Goal: Task Accomplishment & Management: Manage account settings

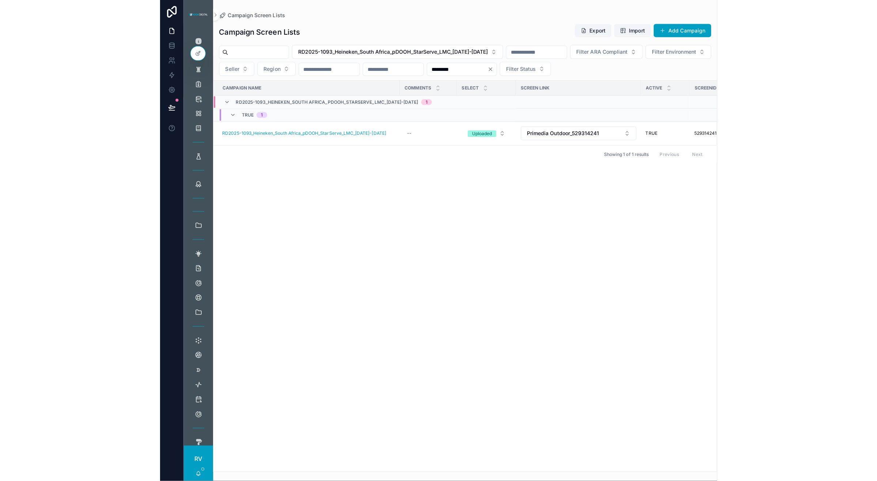
scroll to position [532, 0]
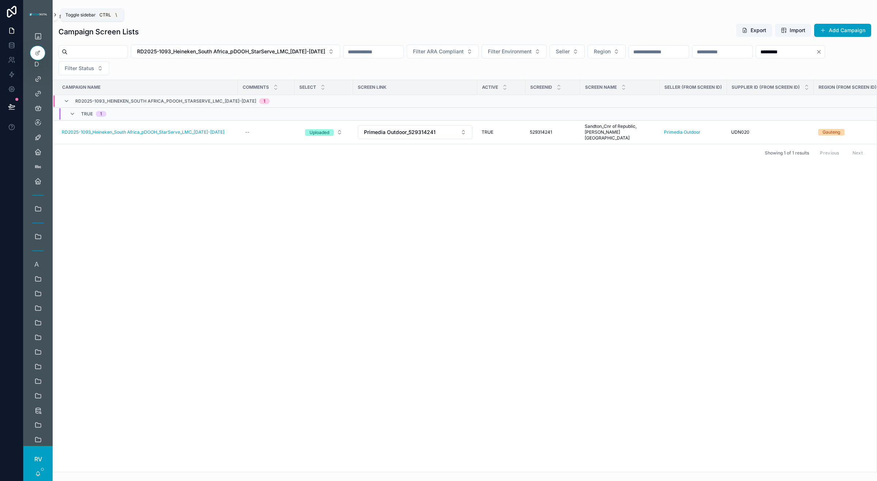
click at [54, 14] on icon "scrollable content" at bounding box center [55, 14] width 5 height 5
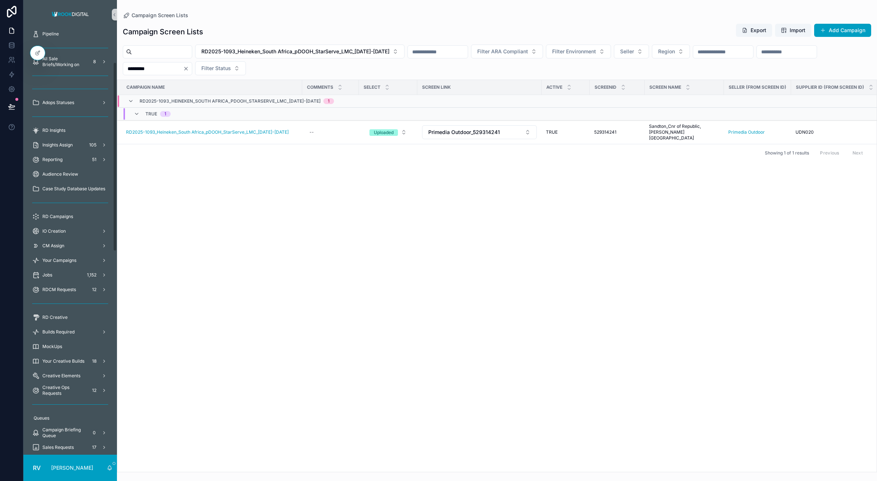
scroll to position [0, 0]
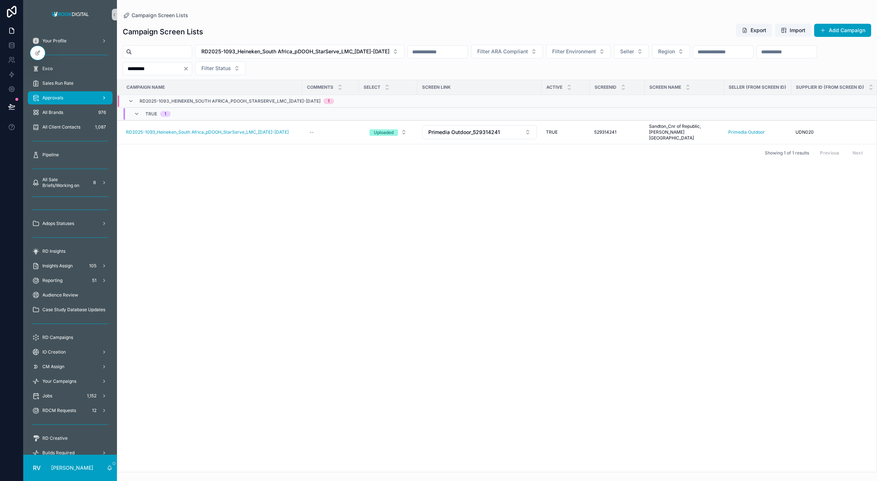
click at [55, 99] on span "Approvals" at bounding box center [52, 98] width 21 height 6
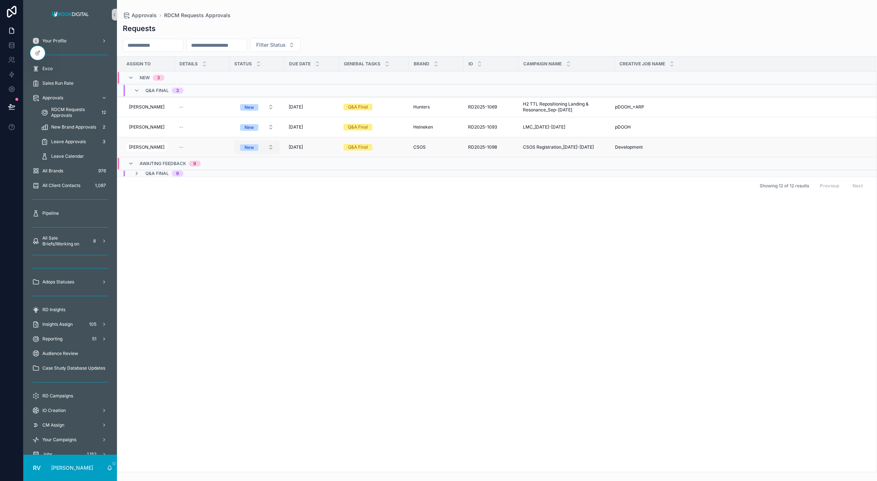
click at [265, 147] on button "New" at bounding box center [256, 147] width 45 height 13
click at [251, 222] on div "Completed" at bounding box center [254, 221] width 88 height 11
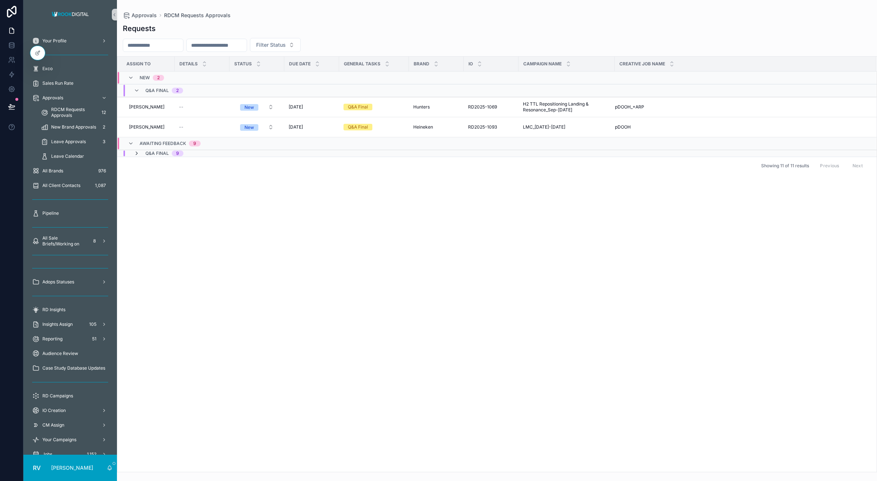
click at [136, 152] on icon "scrollable content" at bounding box center [137, 154] width 6 height 6
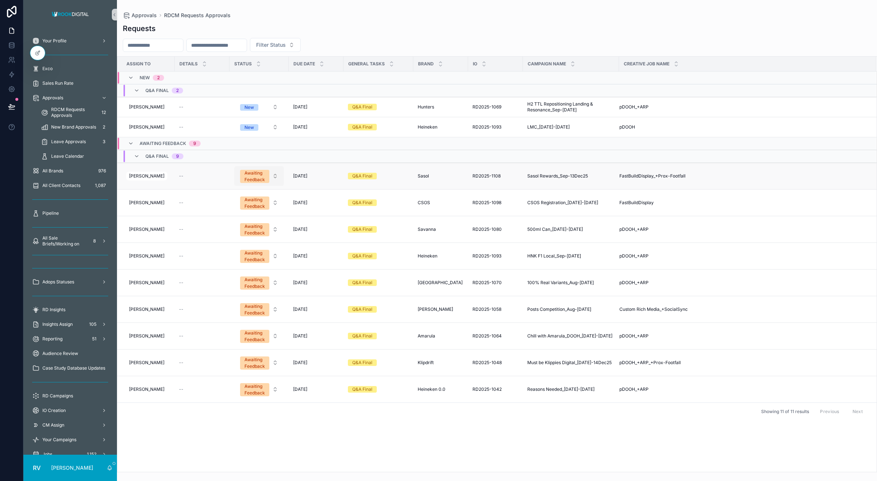
click at [255, 171] on div "Awaiting Feedback" at bounding box center [254, 176] width 20 height 13
click at [247, 251] on span "Completed" at bounding box center [231, 253] width 31 height 7
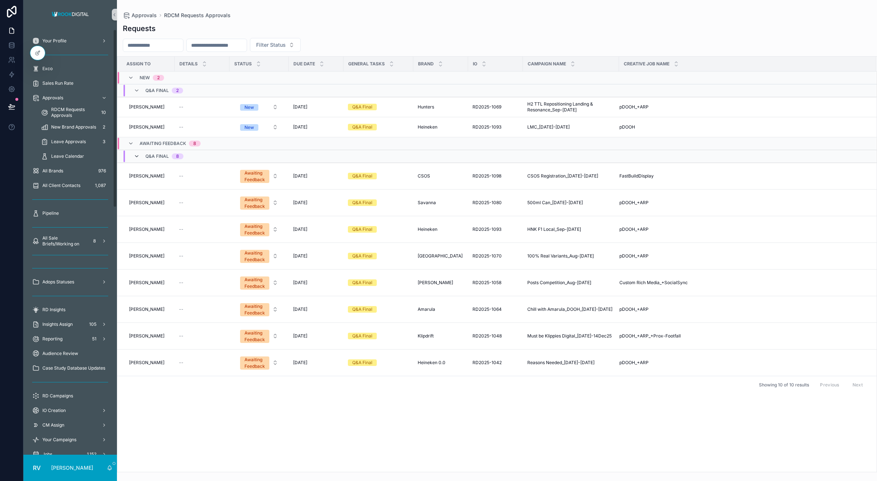
click at [139, 156] on icon "scrollable content" at bounding box center [137, 156] width 6 height 6
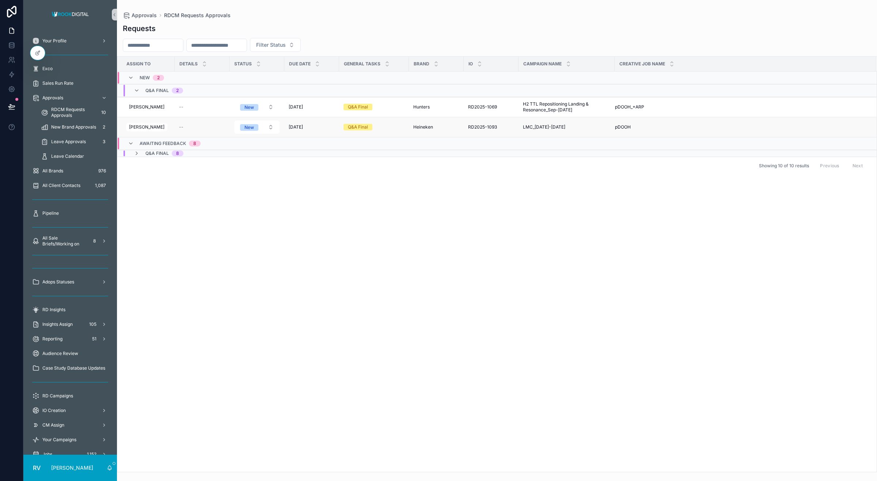
click at [531, 128] on span "LMC_[DATE]-[DATE]" at bounding box center [544, 127] width 42 height 6
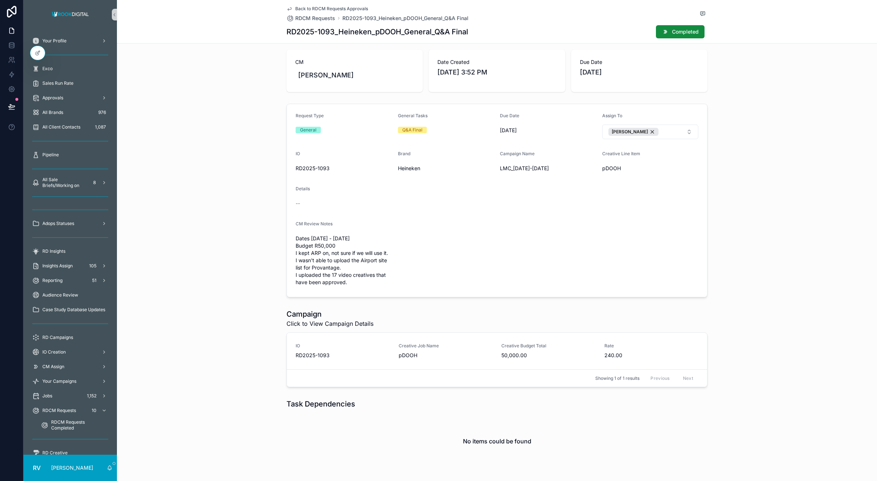
scroll to position [75, 0]
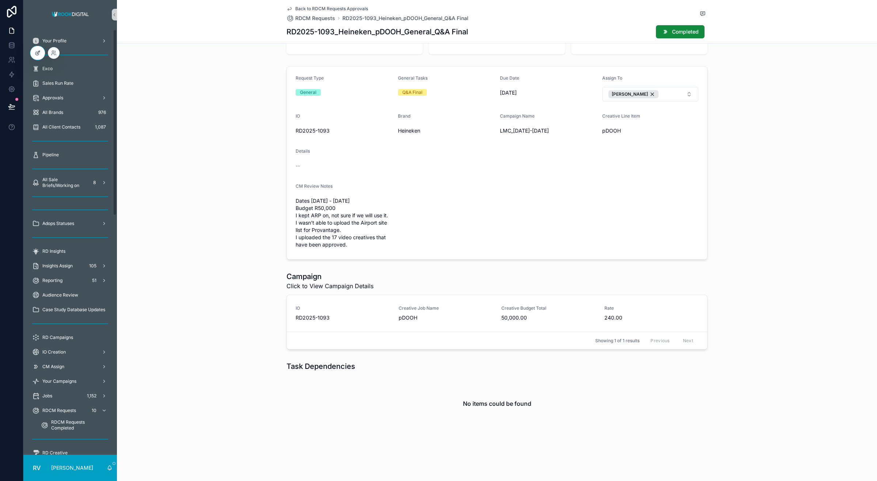
click at [39, 56] on icon at bounding box center [38, 53] width 6 height 6
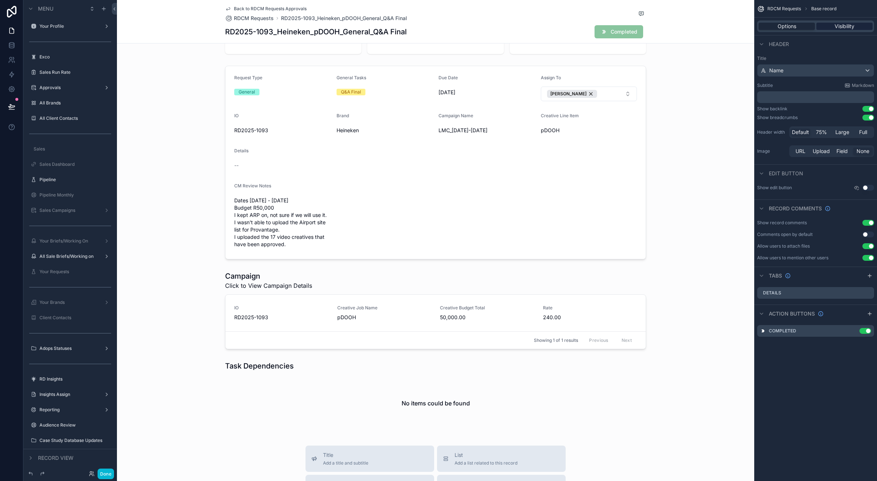
click at [552, 28] on span "Visibility" at bounding box center [844, 26] width 20 height 7
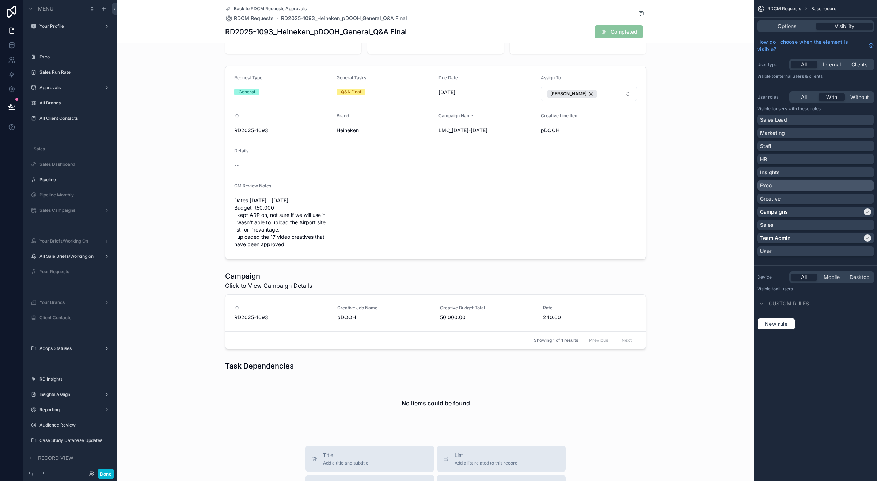
click at [552, 187] on div "Exco" at bounding box center [815, 185] width 111 height 7
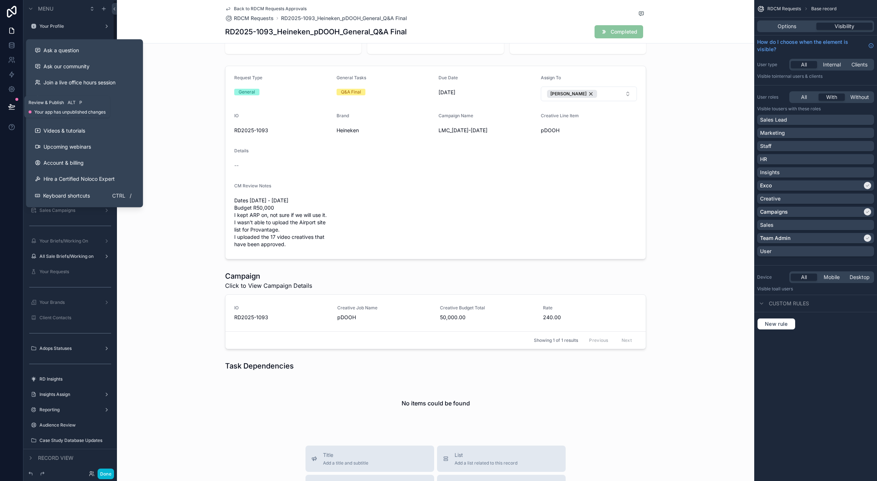
click at [15, 111] on button at bounding box center [12, 106] width 16 height 20
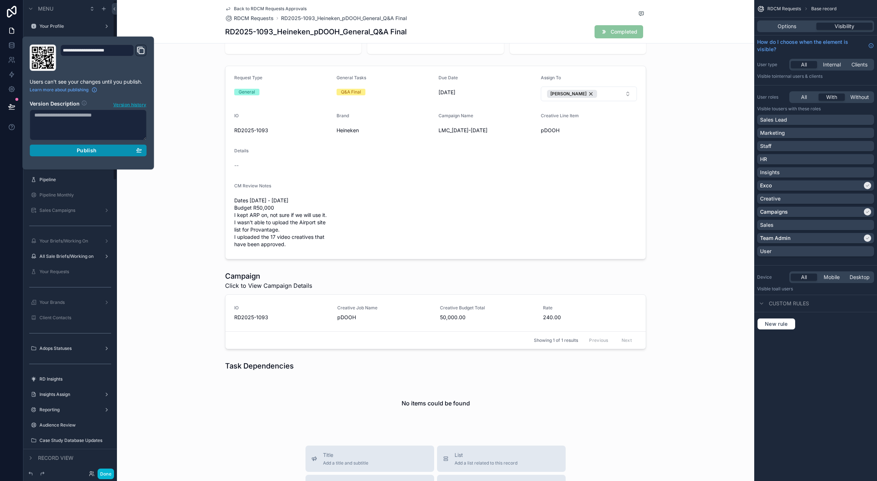
click at [96, 148] on div "Publish" at bounding box center [87, 150] width 107 height 7
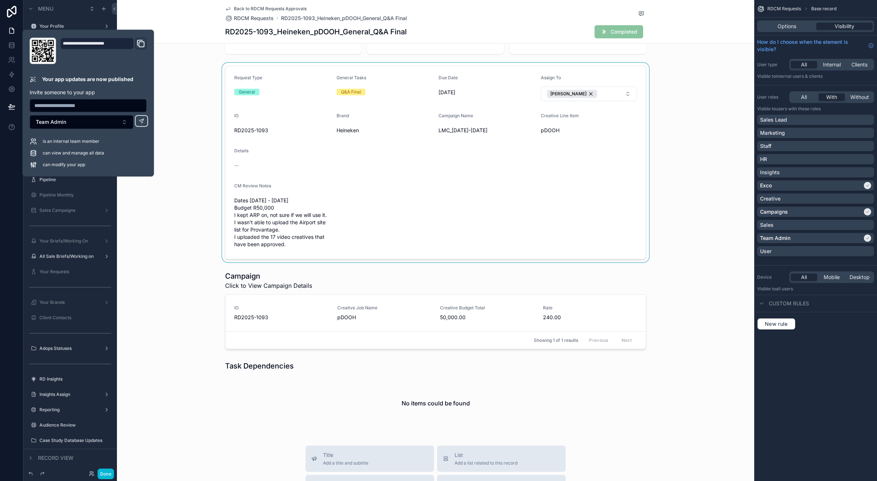
click at [187, 210] on div "scrollable content" at bounding box center [435, 162] width 637 height 199
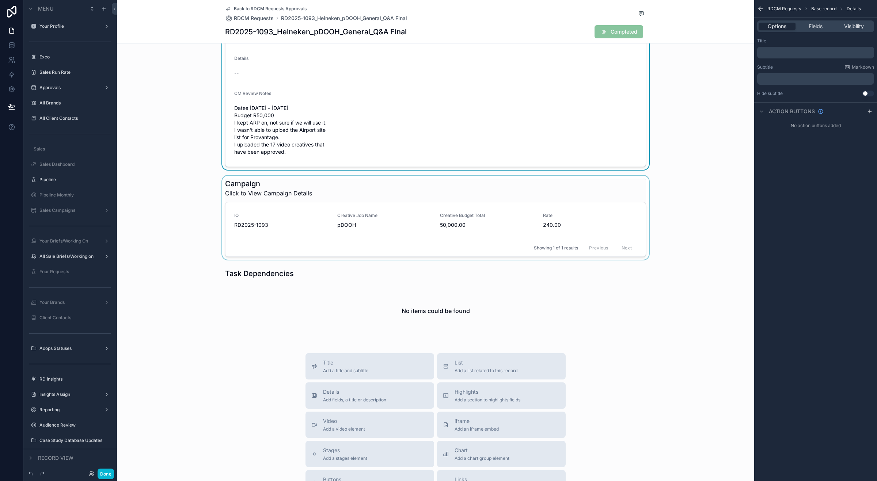
scroll to position [183, 0]
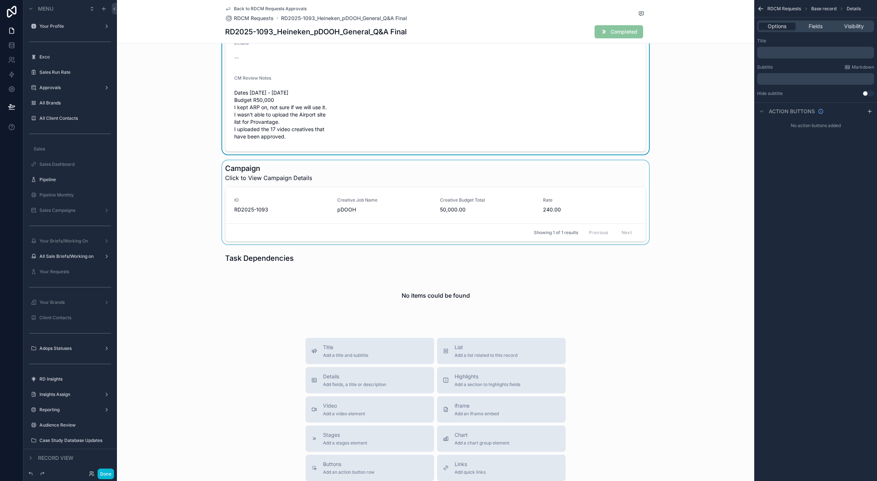
click at [339, 208] on div "scrollable content" at bounding box center [435, 202] width 637 height 84
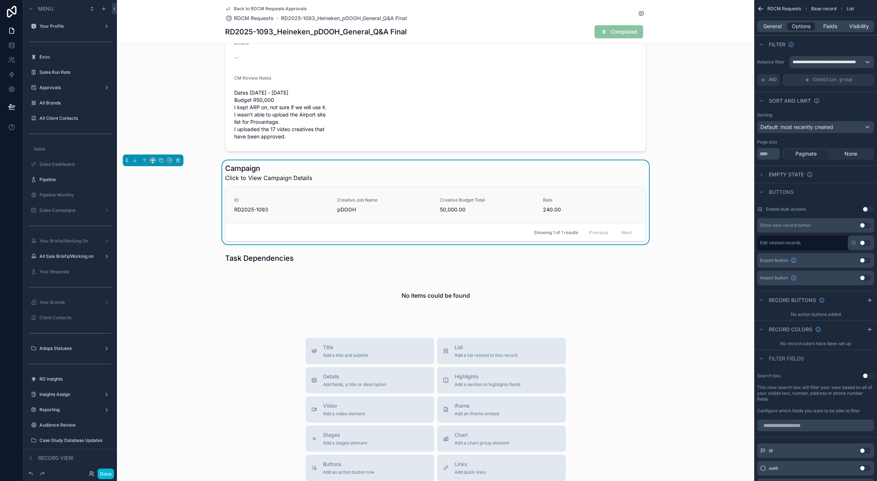
click at [359, 196] on link "IO RD2025-1093 Creative Job Name pDOOH Creative Budget Total 50,000.00 Rate 240…" at bounding box center [435, 205] width 420 height 37
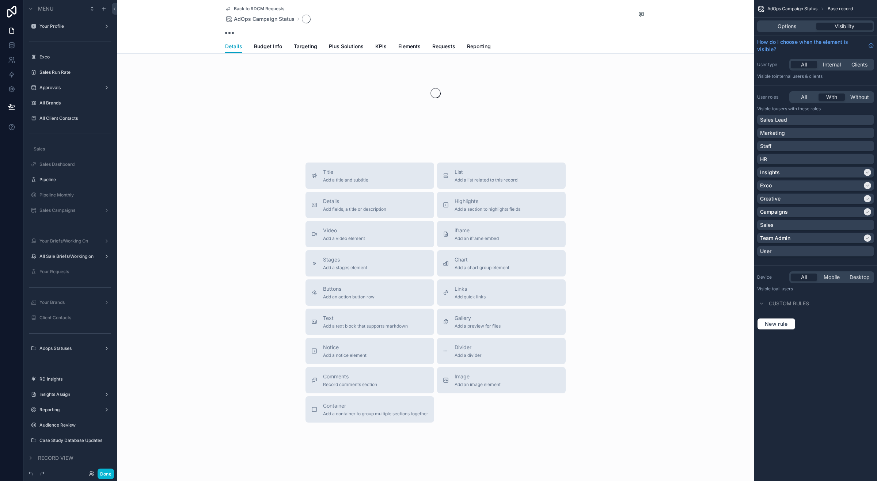
scroll to position [26, 0]
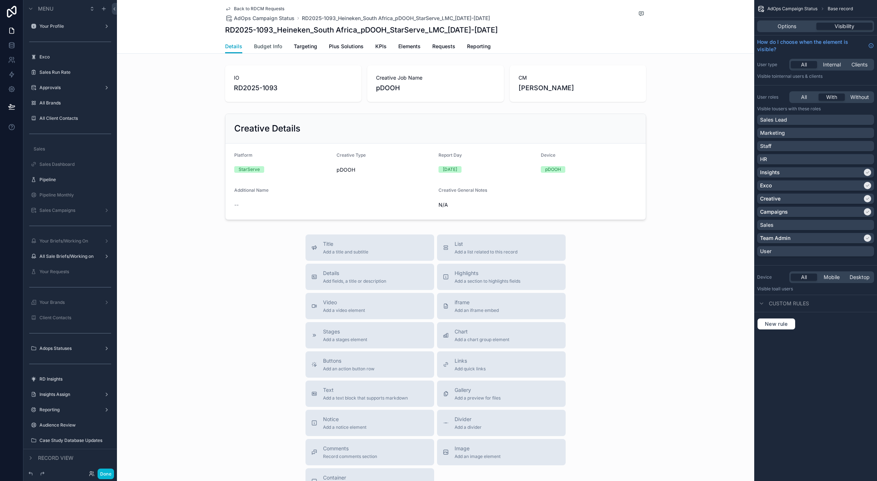
click at [260, 46] on span "Budget Info" at bounding box center [268, 46] width 28 height 7
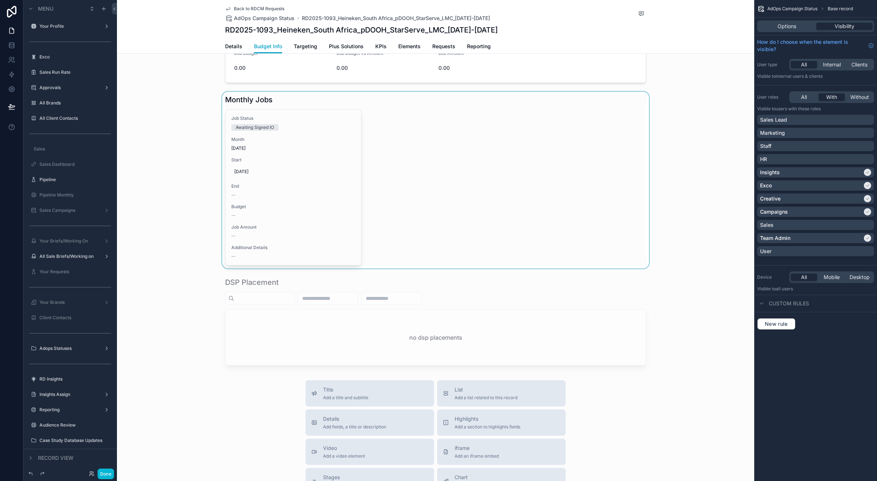
scroll to position [91, 0]
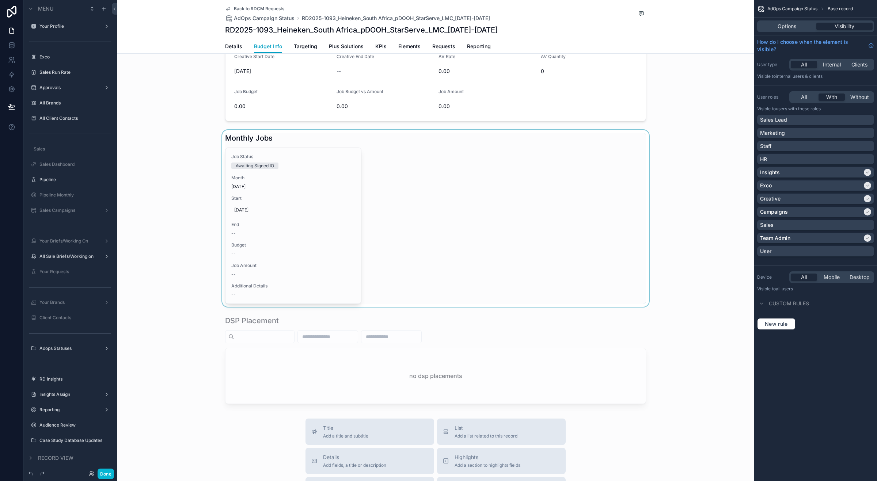
click at [246, 211] on div "scrollable content" at bounding box center [435, 218] width 637 height 177
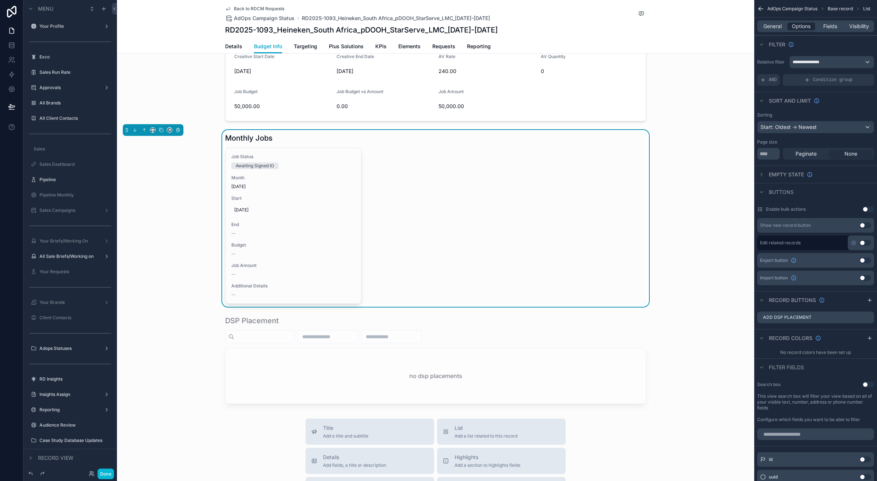
click at [166, 162] on div "Monthly Jobs Job Status Awaiting Signed IO Month [DATE] Start [DATE] End -- Bud…" at bounding box center [435, 218] width 637 height 177
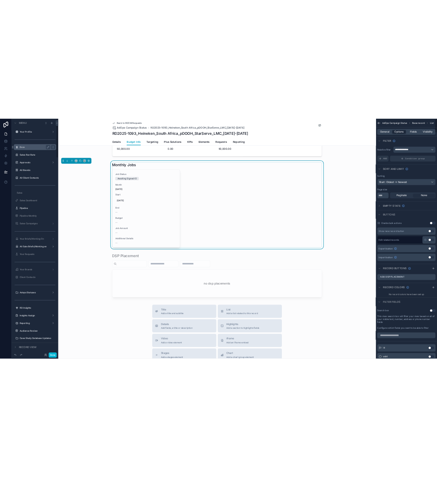
scroll to position [208, 0]
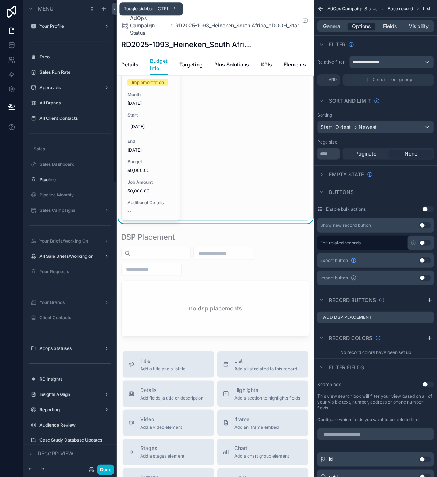
click at [114, 7] on icon at bounding box center [114, 8] width 5 height 5
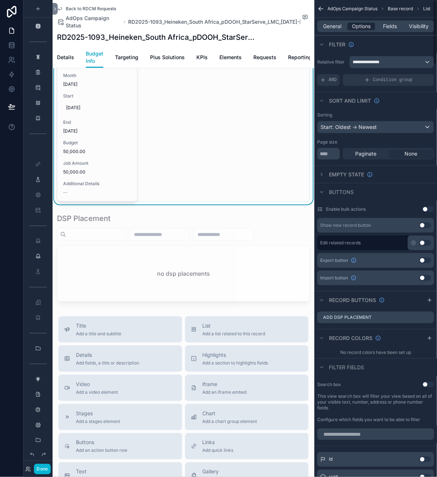
scroll to position [187, 0]
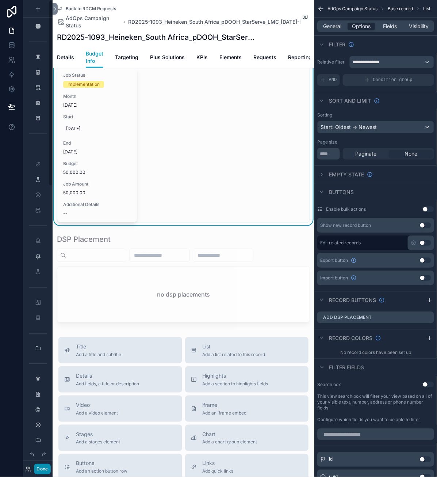
click at [42, 467] on button "Done" at bounding box center [42, 469] width 16 height 11
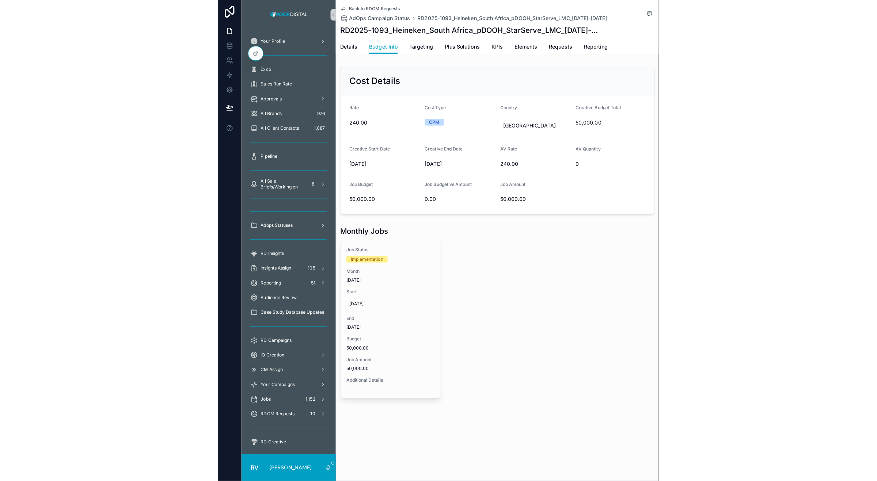
scroll to position [0, 0]
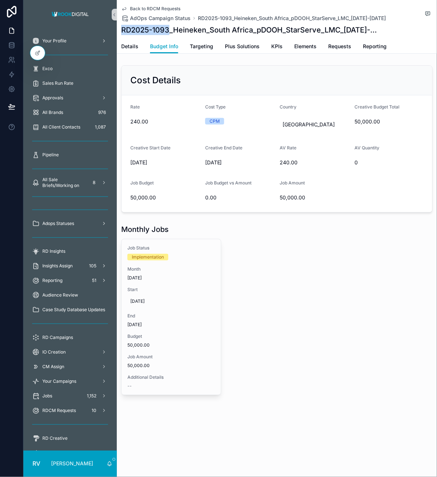
drag, startPoint x: 121, startPoint y: 28, endPoint x: 168, endPoint y: 29, distance: 47.1
click at [168, 29] on h1 "RD2025-1093_Heineken_South Africa_pDOOH_StarServe_LMC_[DATE]-[DATE]" at bounding box center [249, 30] width 257 height 10
copy h1 "RD2025-1093"
click at [132, 46] on span "Details" at bounding box center [129, 46] width 17 height 7
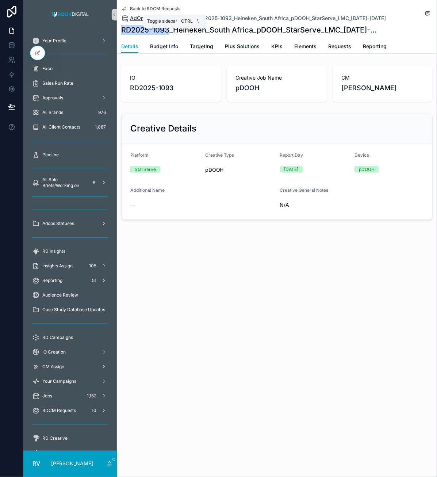
click at [113, 14] on icon "scrollable content" at bounding box center [114, 14] width 5 height 5
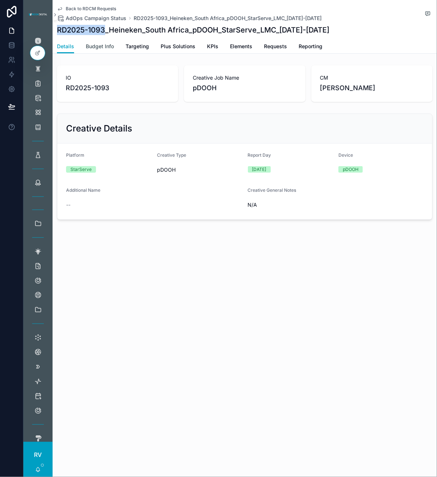
click at [107, 46] on span "Budget Info" at bounding box center [100, 46] width 28 height 7
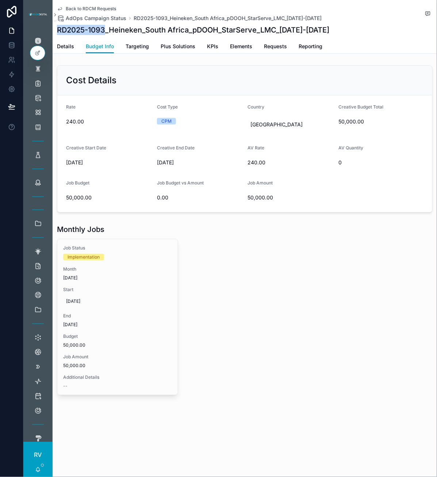
click at [96, 32] on h1 "RD2025-1093_Heineken_South Africa_pDOOH_StarServe_LMC_[DATE]-[DATE]" at bounding box center [193, 30] width 273 height 10
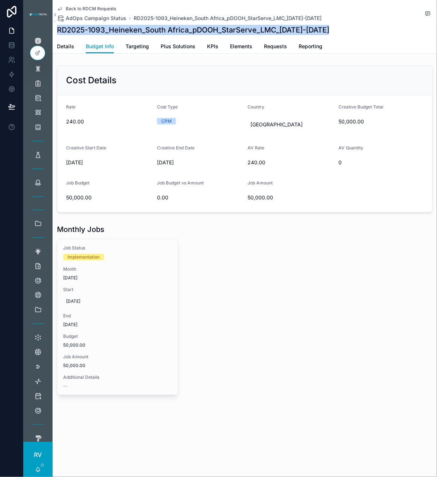
click at [96, 32] on h1 "RD2025-1093_Heineken_South Africa_pDOOH_StarServe_LMC_[DATE]-[DATE]" at bounding box center [193, 30] width 273 height 10
click at [90, 30] on h1 "RD2025-1093_Heineken_South Africa_pDOOH_StarServe_LMC_[DATE]-[DATE]" at bounding box center [193, 30] width 273 height 10
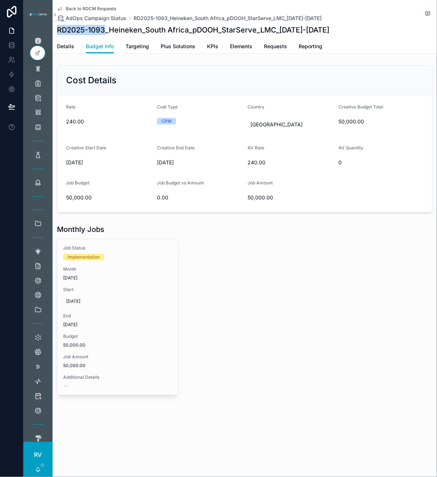
drag, startPoint x: 84, startPoint y: 30, endPoint x: 57, endPoint y: 27, distance: 27.5
click at [57, 27] on h1 "RD2025-1093_Heineken_South Africa_pDOOH_StarServe_LMC_[DATE]-[DATE]" at bounding box center [193, 30] width 273 height 10
copy h1 "RD2025-1093"
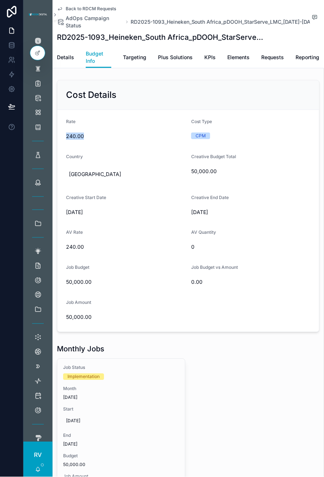
drag, startPoint x: 65, startPoint y: 138, endPoint x: 90, endPoint y: 137, distance: 25.6
click at [90, 137] on form "Rate 240.00 Cost Type CPM Country [GEOGRAPHIC_DATA] Creative Budget Total 50,00…" at bounding box center [188, 221] width 262 height 222
click at [100, 144] on form "Rate 240.00 Cost Type CPM Country [GEOGRAPHIC_DATA] Creative Budget Total 50,00…" at bounding box center [188, 221] width 262 height 222
click at [134, 57] on span "Targeting" at bounding box center [134, 57] width 23 height 7
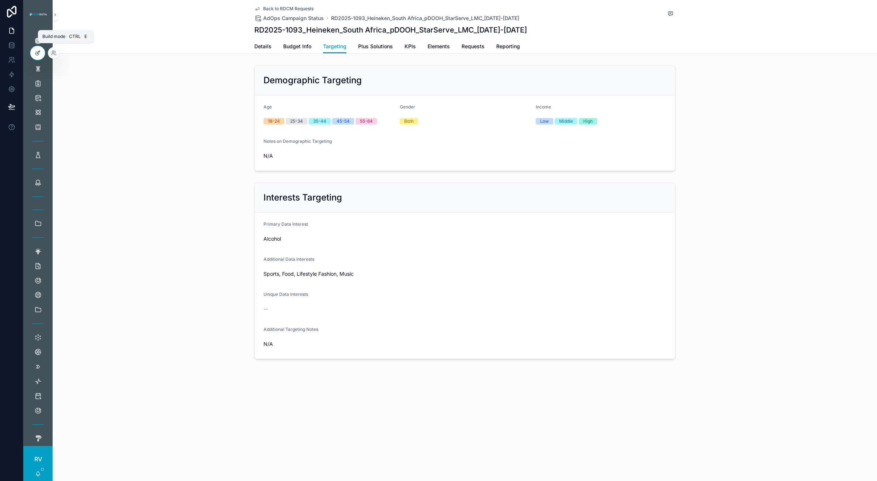
click at [39, 52] on icon at bounding box center [38, 53] width 6 height 6
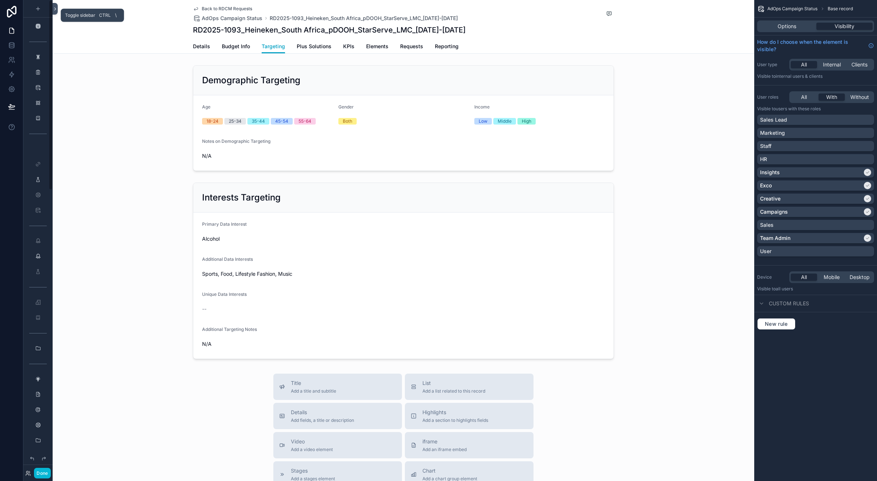
click at [55, 9] on icon at bounding box center [54, 9] width 1 height 3
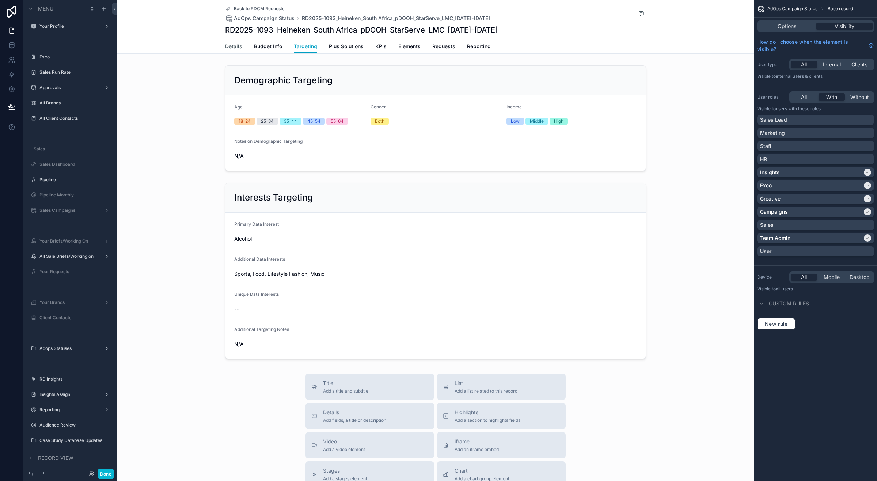
click at [231, 45] on span "Details" at bounding box center [233, 46] width 17 height 7
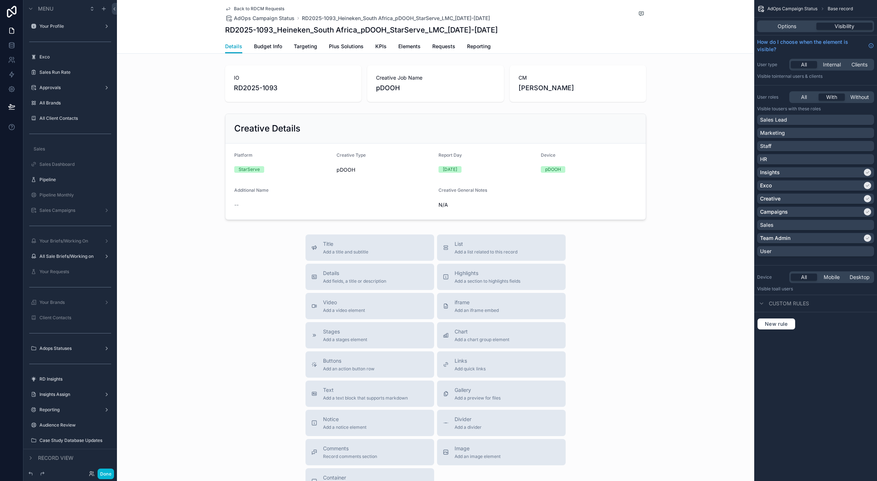
click at [262, 6] on span "Back to RDCM Requests" at bounding box center [259, 9] width 50 height 6
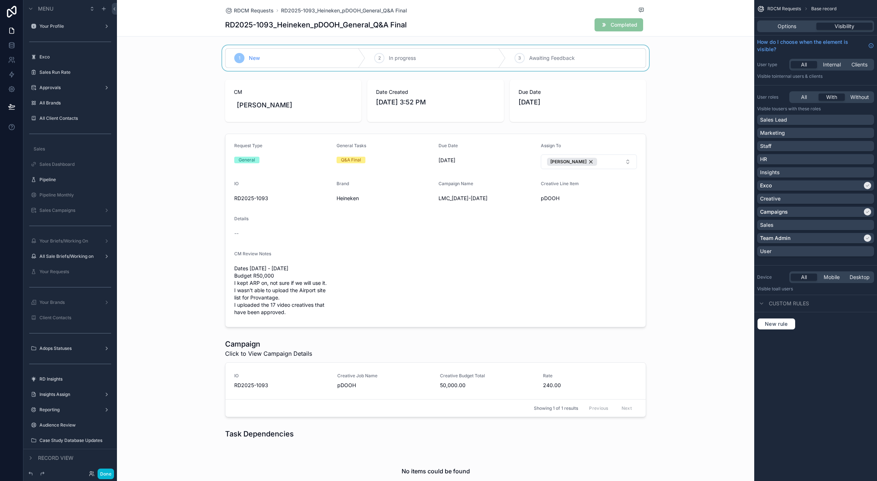
click at [438, 61] on div "scrollable content" at bounding box center [435, 58] width 637 height 26
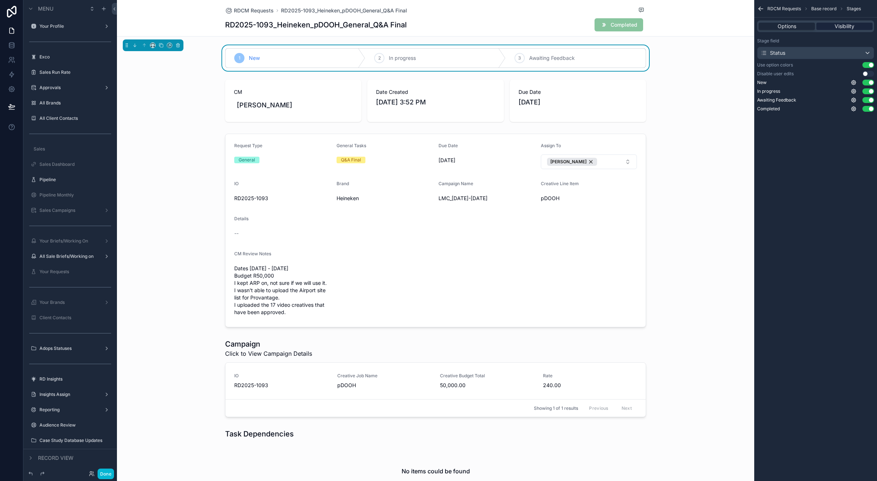
click at [552, 23] on span "Visibility" at bounding box center [844, 26] width 20 height 7
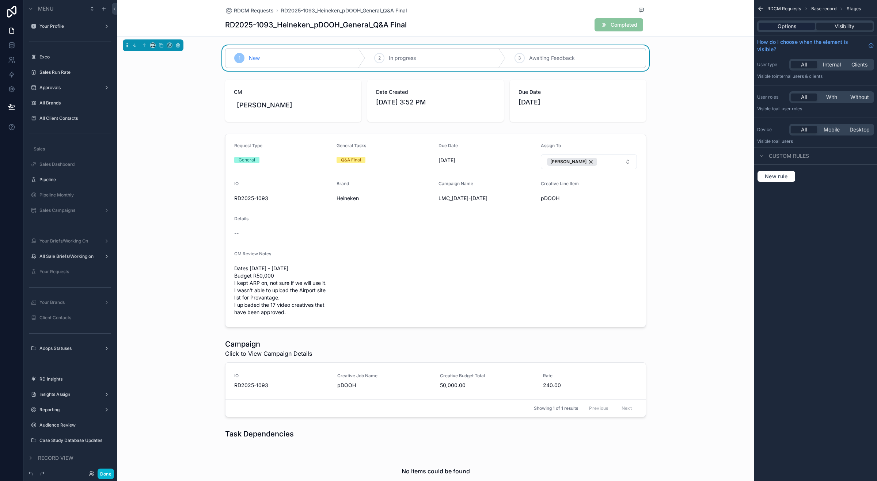
click at [552, 23] on span "Options" at bounding box center [786, 26] width 19 height 7
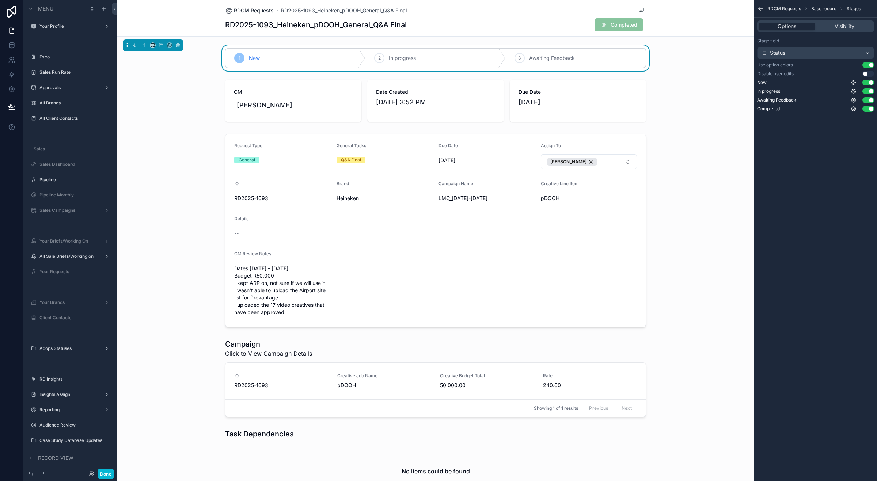
click at [258, 8] on span "RDCM Requests" at bounding box center [254, 10] width 40 height 7
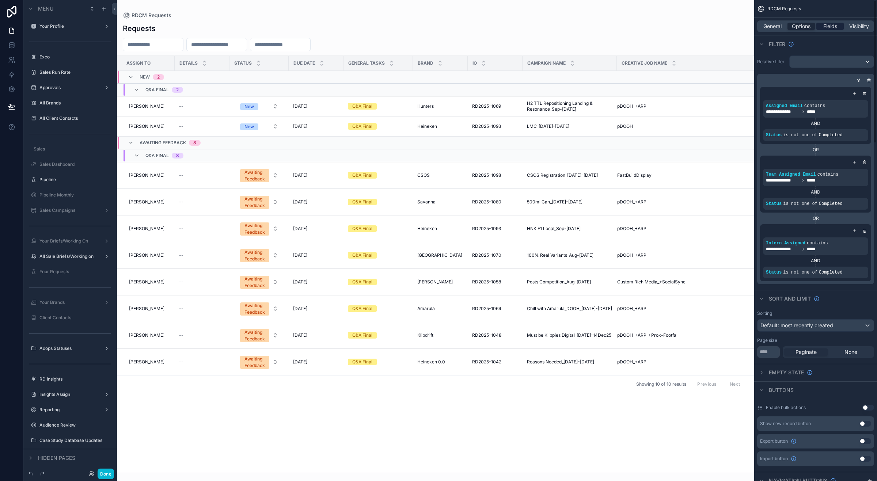
click at [552, 24] on span "Fields" at bounding box center [830, 26] width 14 height 7
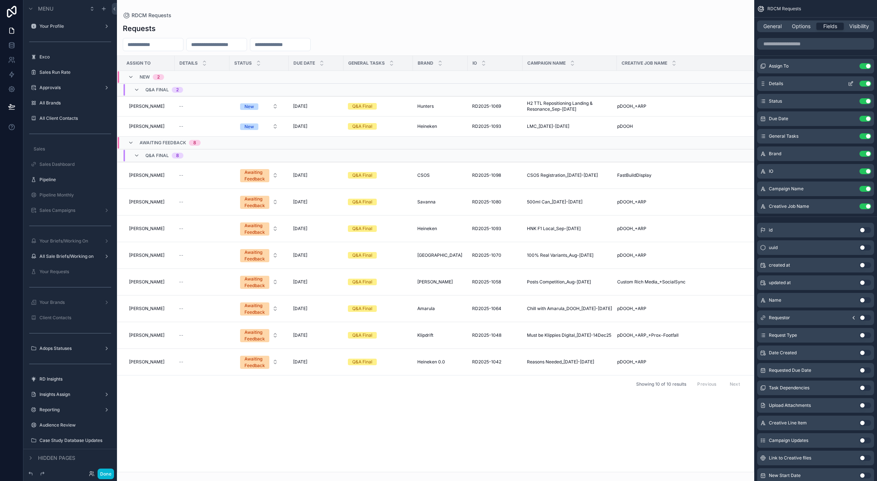
click at [552, 81] on icon "scrollable content" at bounding box center [851, 84] width 6 height 6
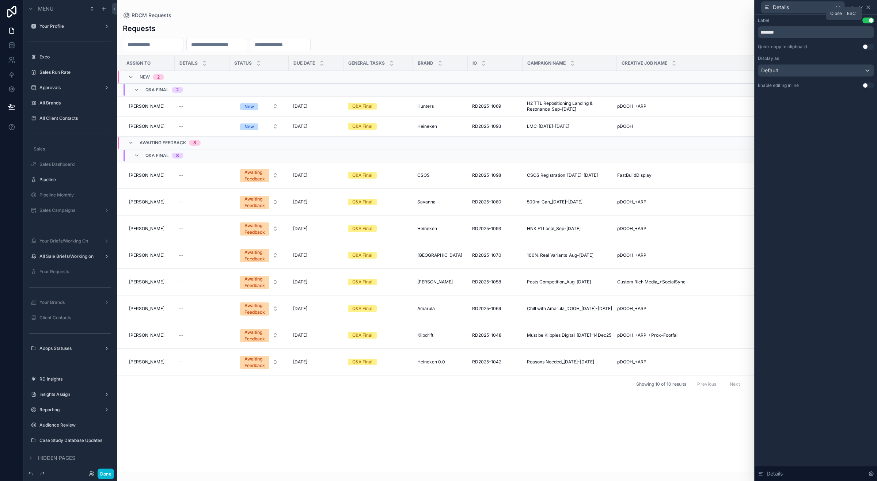
click at [552, 8] on icon at bounding box center [868, 7] width 3 height 3
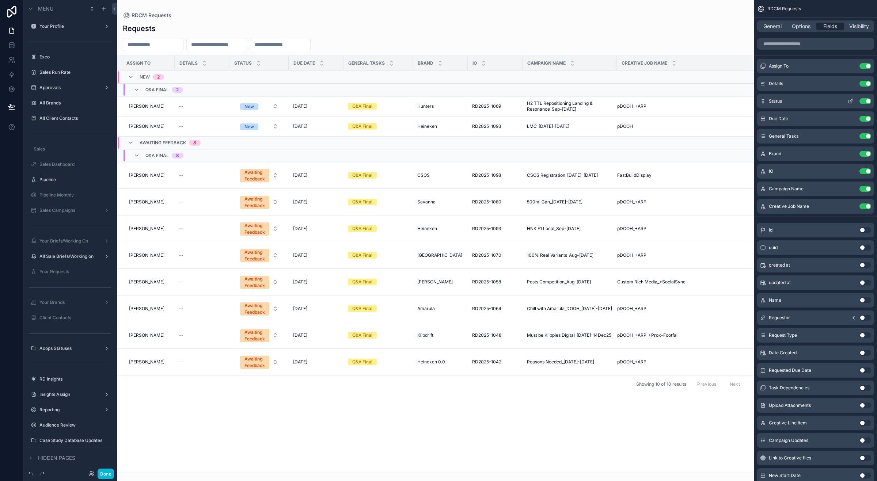
click at [552, 102] on icon "scrollable content" at bounding box center [851, 101] width 6 height 6
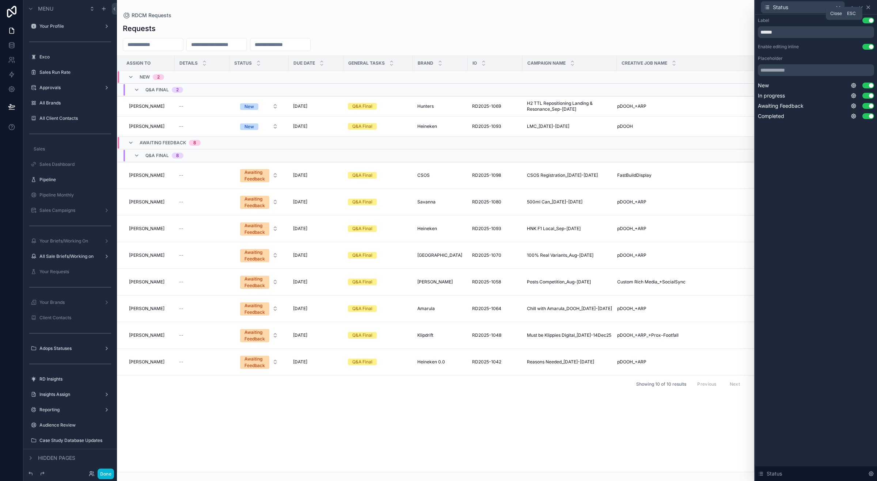
click at [552, 6] on icon at bounding box center [868, 7] width 3 height 3
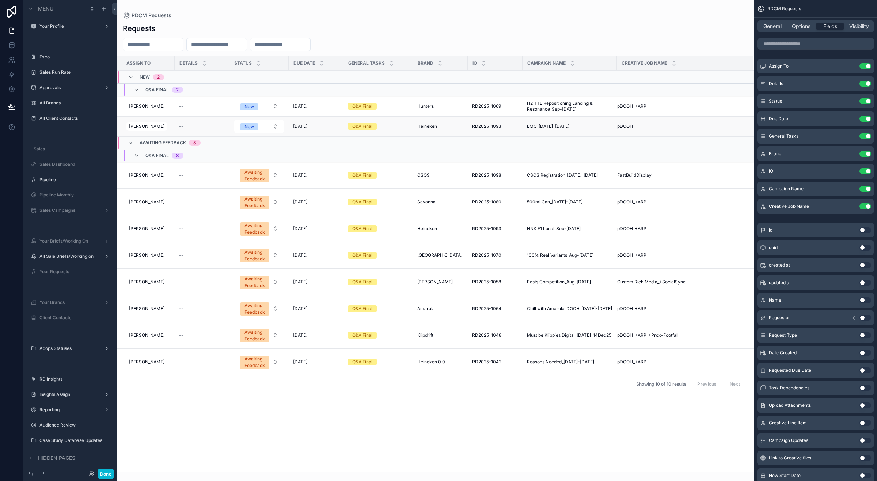
click at [489, 125] on span "RD2025-1093" at bounding box center [486, 126] width 29 height 6
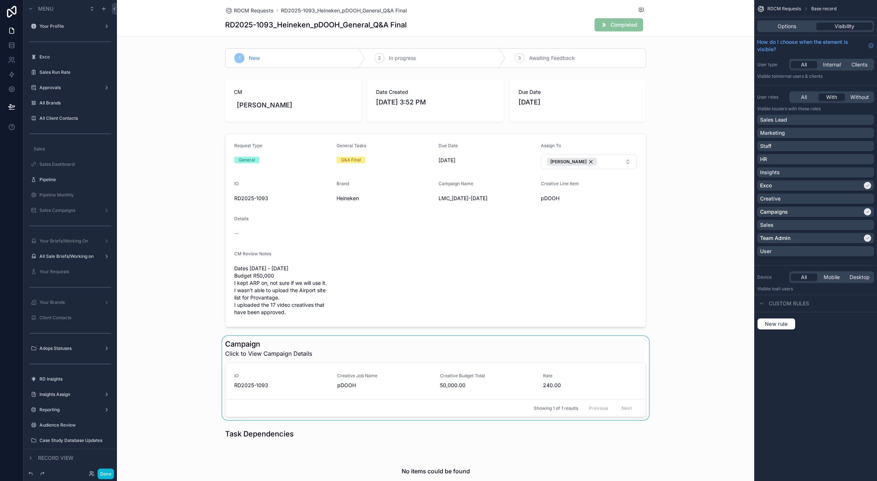
click at [346, 352] on div "scrollable content" at bounding box center [435, 378] width 637 height 84
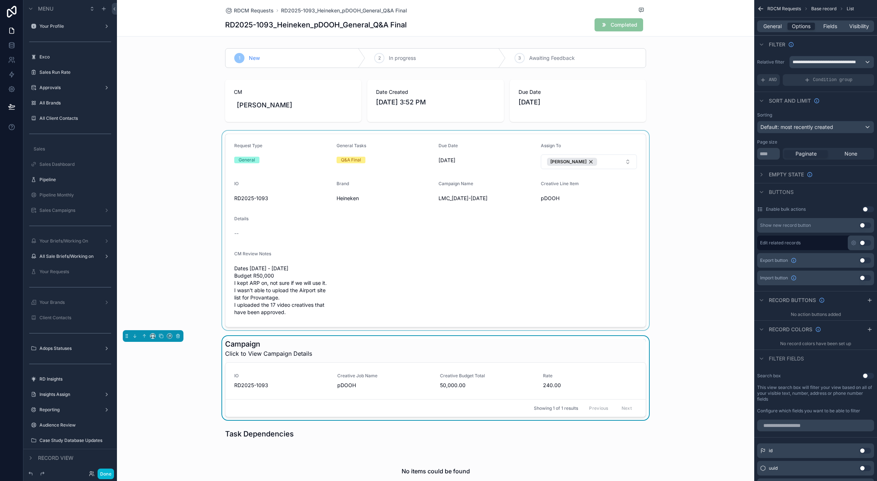
click at [426, 198] on div "scrollable content" at bounding box center [435, 230] width 637 height 199
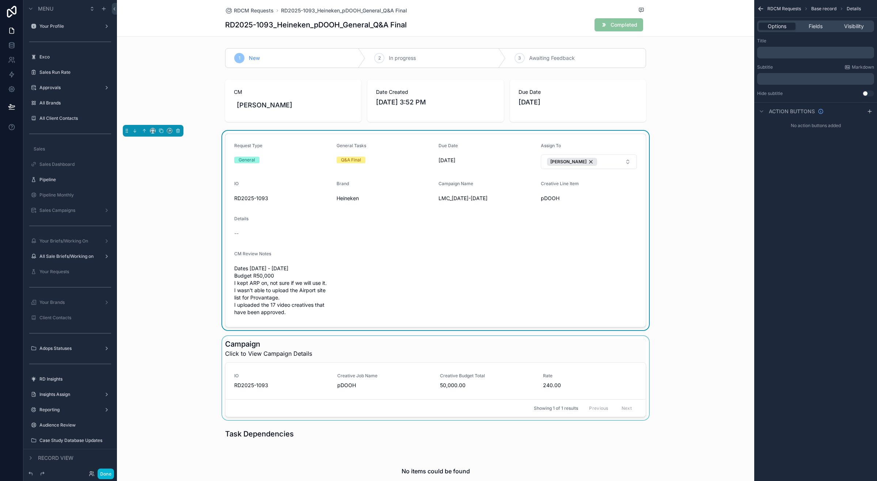
click at [380, 365] on div "scrollable content" at bounding box center [435, 378] width 637 height 84
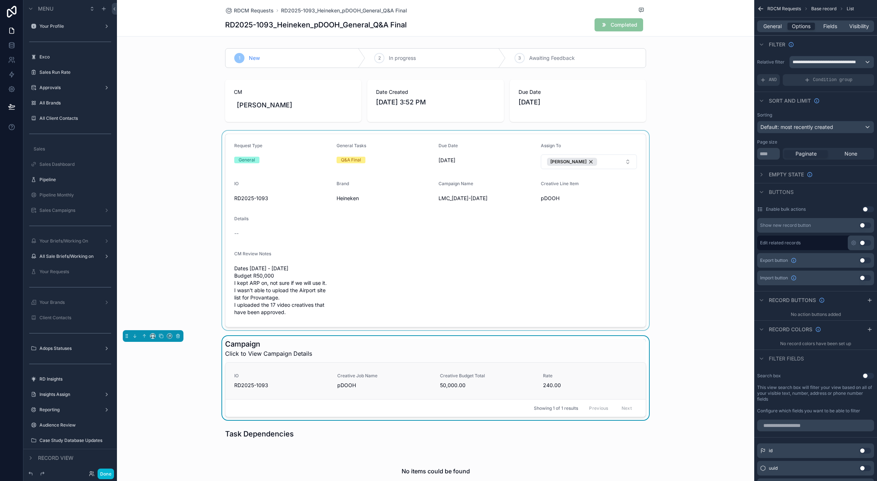
click at [397, 378] on span "Creative Job Name" at bounding box center [384, 376] width 94 height 6
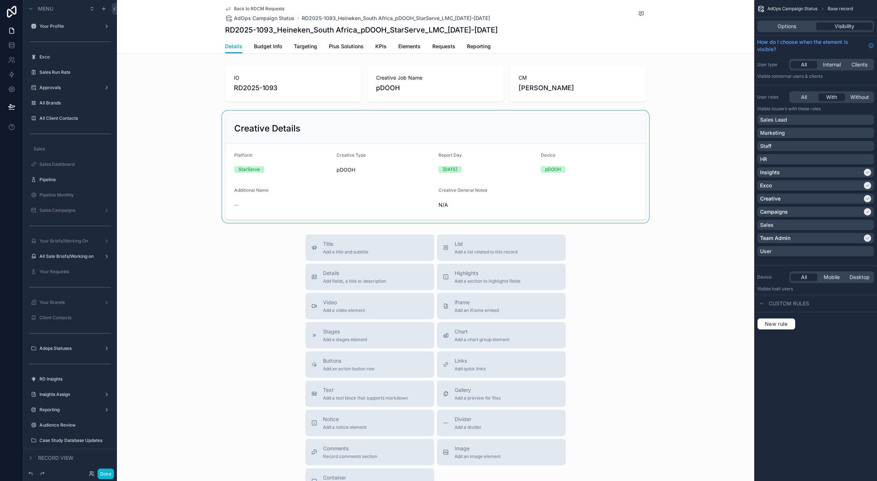
click at [404, 134] on div "scrollable content" at bounding box center [435, 167] width 637 height 112
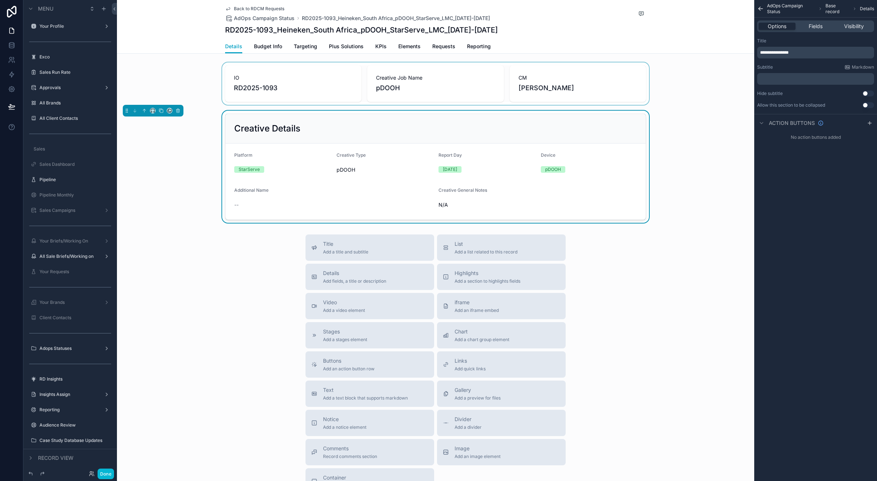
click at [424, 80] on div "scrollable content" at bounding box center [435, 83] width 637 height 42
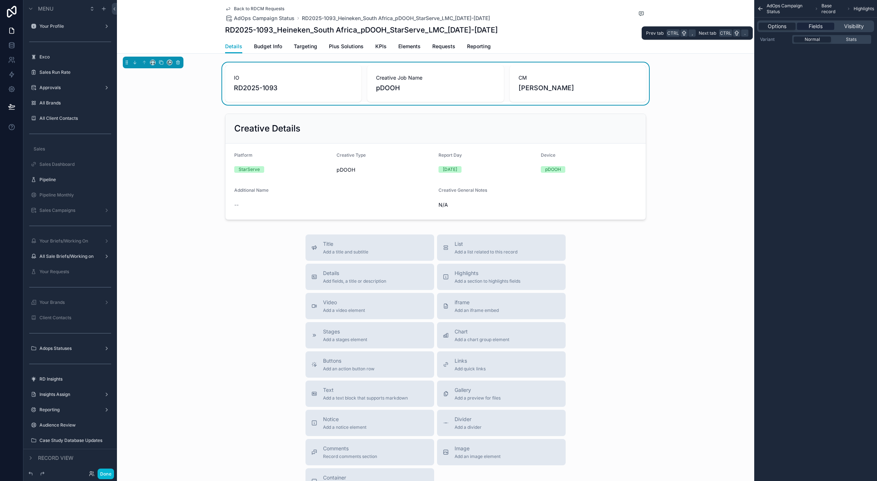
click at [552, 24] on span "Fields" at bounding box center [815, 26] width 14 height 7
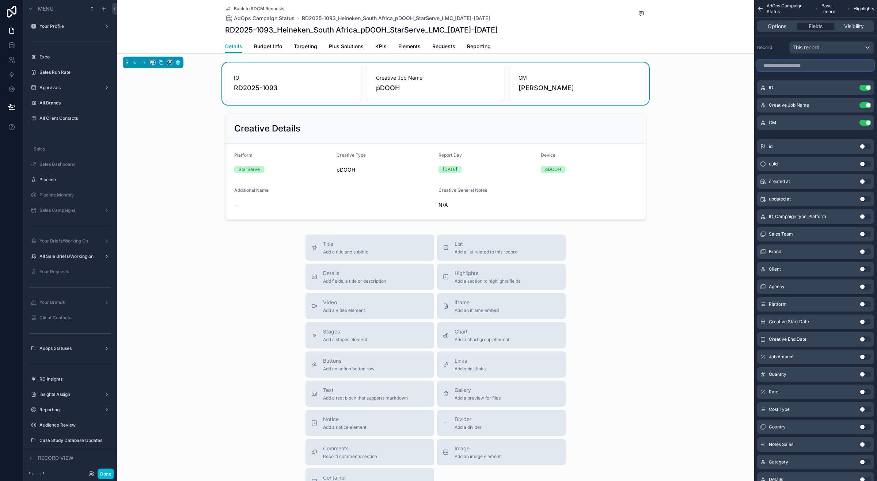
click at [552, 66] on input "scrollable content" at bounding box center [815, 66] width 117 height 12
type input "*"
click at [552, 68] on input "scrollable content" at bounding box center [815, 66] width 117 height 12
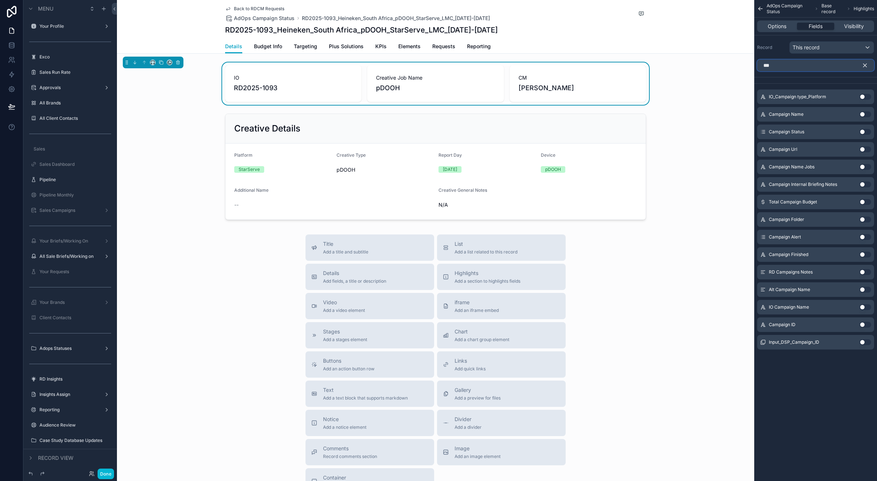
type input "***"
click at [552, 114] on button "Use setting" at bounding box center [865, 114] width 12 height 6
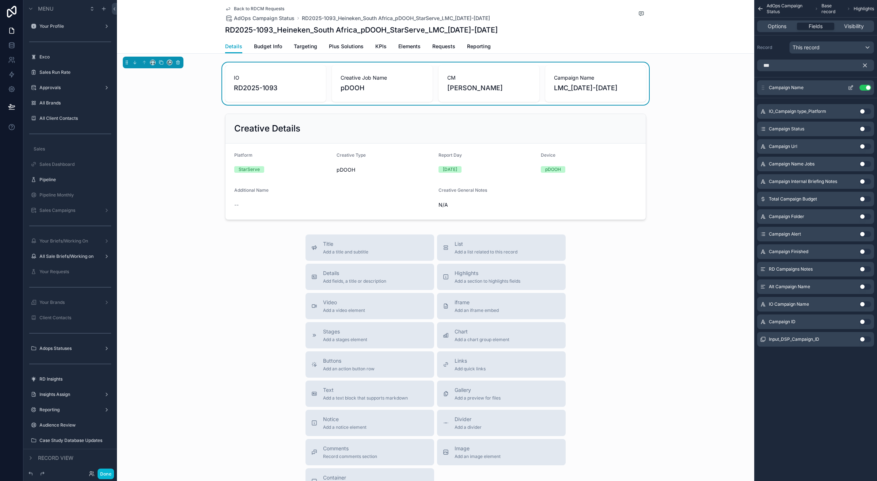
click at [552, 88] on icon "scrollable content" at bounding box center [851, 88] width 6 height 6
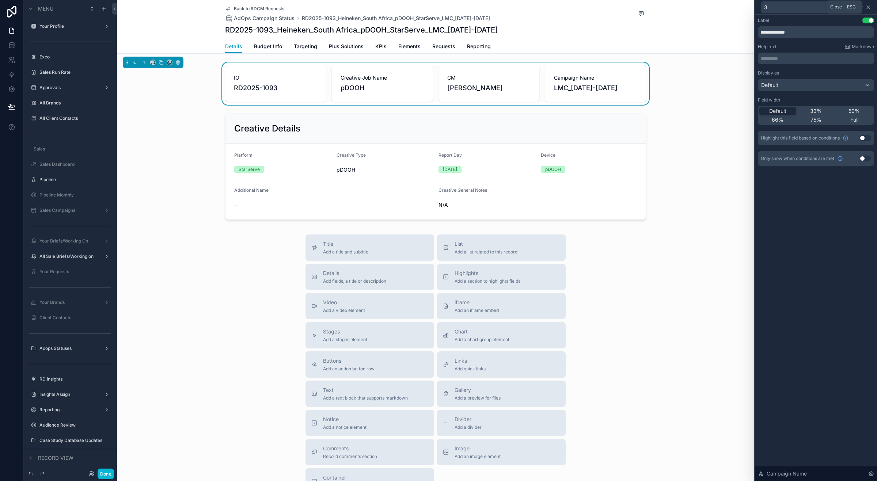
click at [552, 5] on icon at bounding box center [868, 7] width 6 height 6
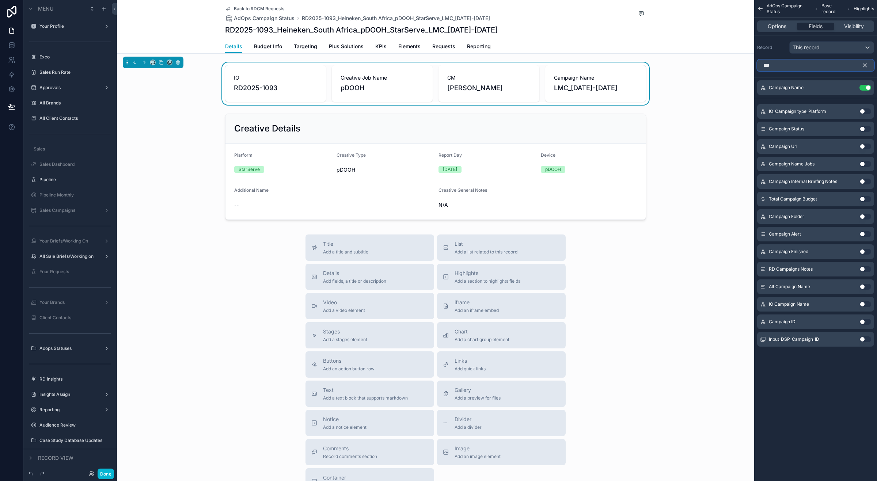
click at [552, 64] on input "***" at bounding box center [815, 66] width 117 height 12
click at [552, 65] on icon "scrollable content" at bounding box center [864, 65] width 7 height 7
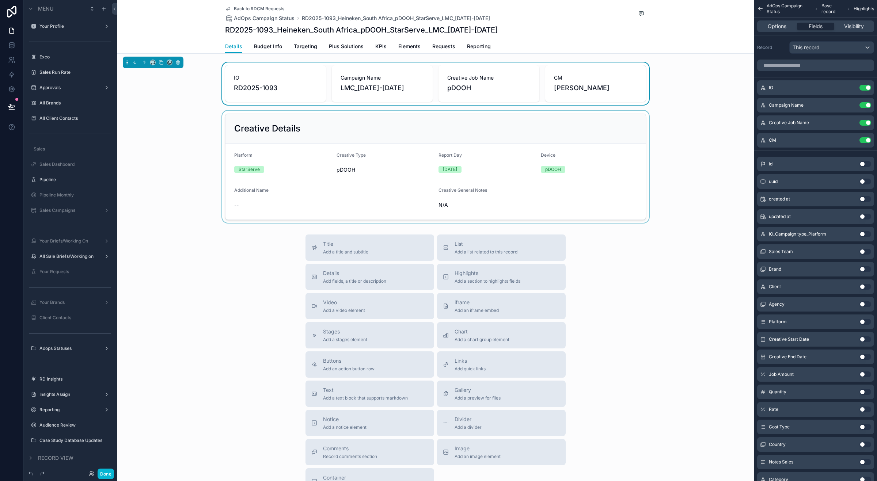
click at [500, 163] on div "scrollable content" at bounding box center [435, 167] width 637 height 112
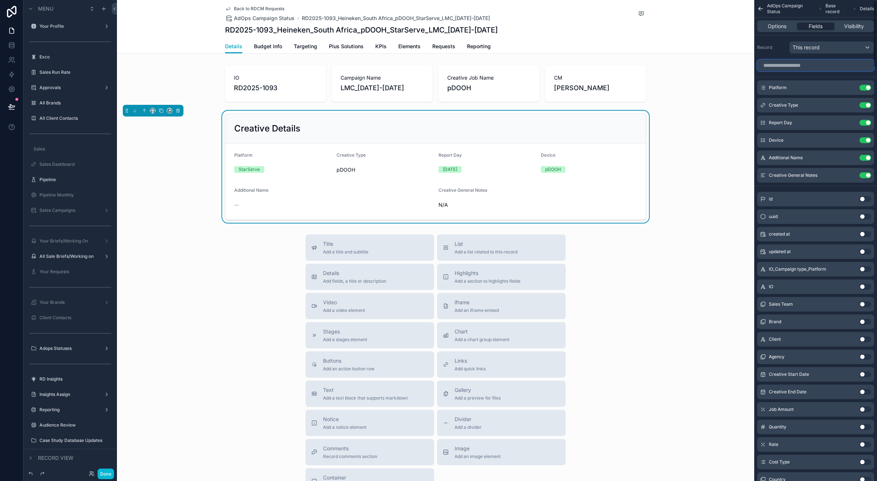
click at [552, 64] on input "scrollable content" at bounding box center [815, 66] width 117 height 12
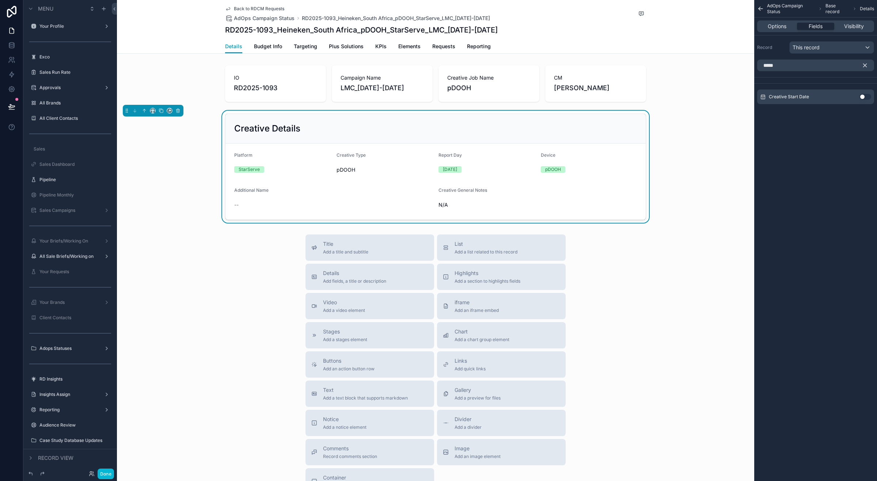
click at [552, 96] on button "Use setting" at bounding box center [865, 97] width 12 height 6
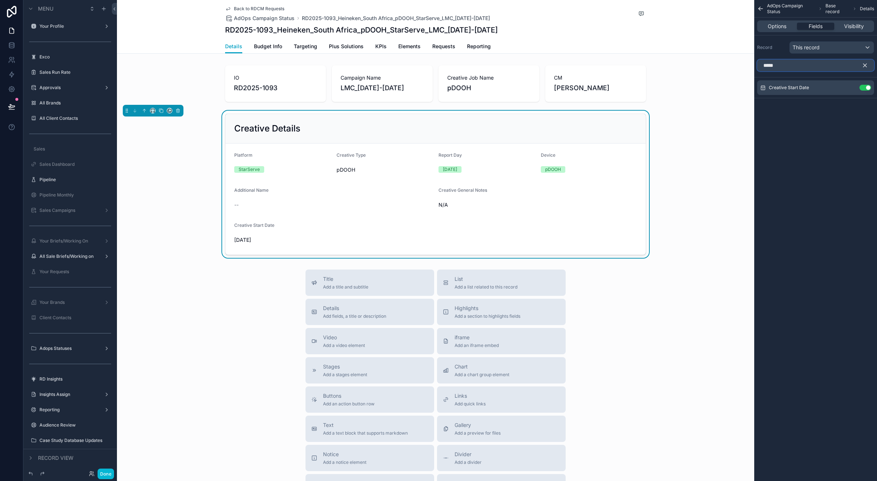
click at [552, 65] on input "*****" at bounding box center [815, 66] width 117 height 12
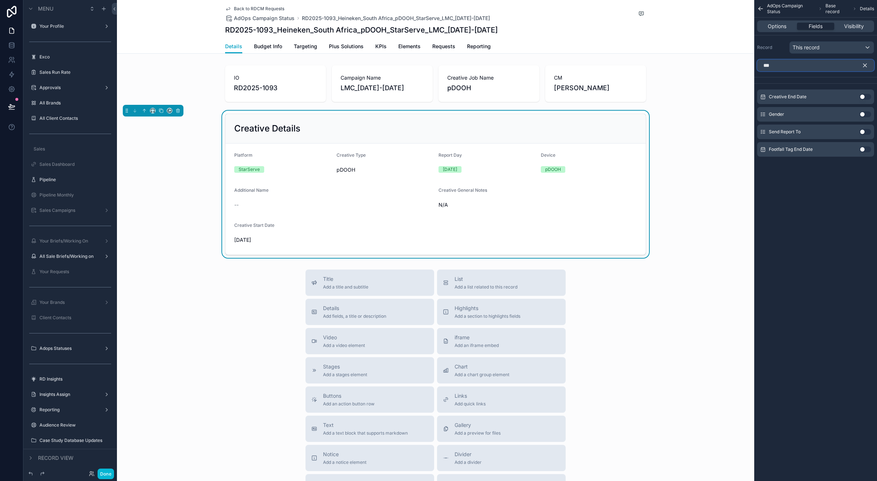
type input "***"
click at [552, 97] on button "Use setting" at bounding box center [865, 97] width 12 height 6
click at [552, 67] on input "***" at bounding box center [815, 66] width 117 height 12
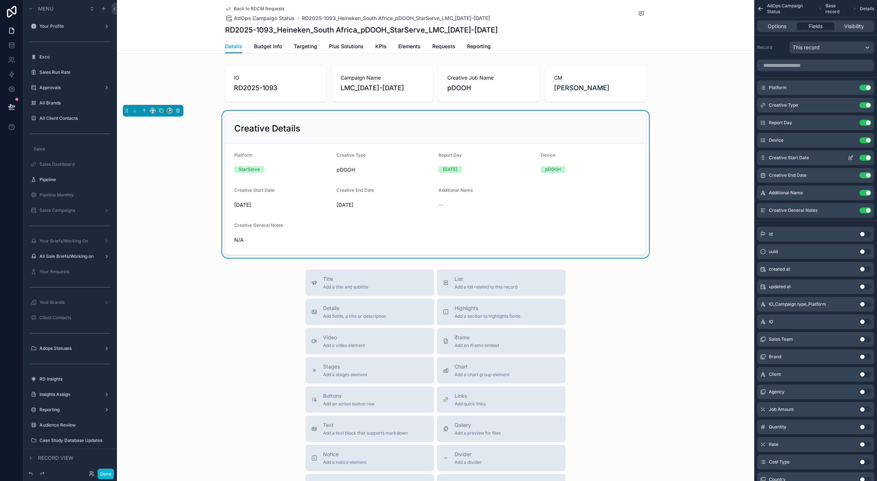
click at [552, 158] on icon "scrollable content" at bounding box center [851, 158] width 6 height 6
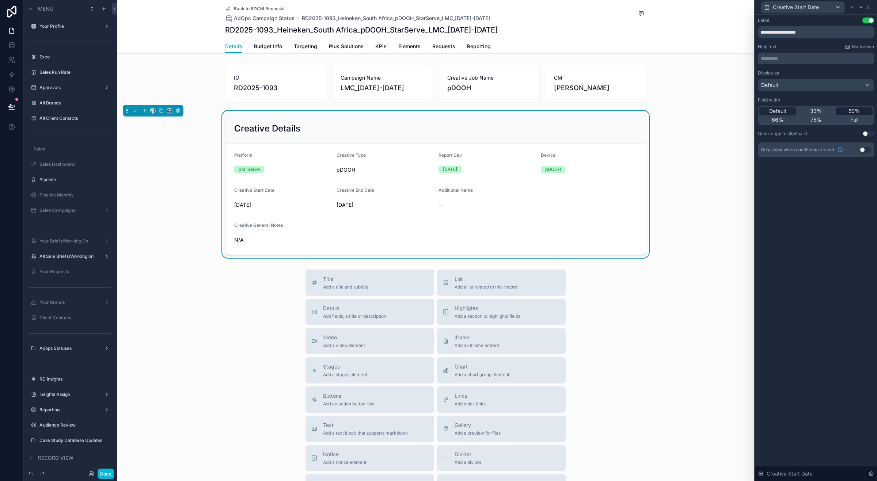
click at [552, 108] on span "50%" at bounding box center [853, 110] width 11 height 7
click at [552, 7] on icon at bounding box center [861, 7] width 6 height 6
click at [552, 110] on span "50%" at bounding box center [853, 110] width 11 height 7
click at [552, 265] on div "Back to RDCM Requests AdOps Campaign Status RD2025-1093_Heineken_South Africa_p…" at bounding box center [435, 294] width 637 height 588
click at [269, 48] on span "Budget Info" at bounding box center [268, 46] width 28 height 7
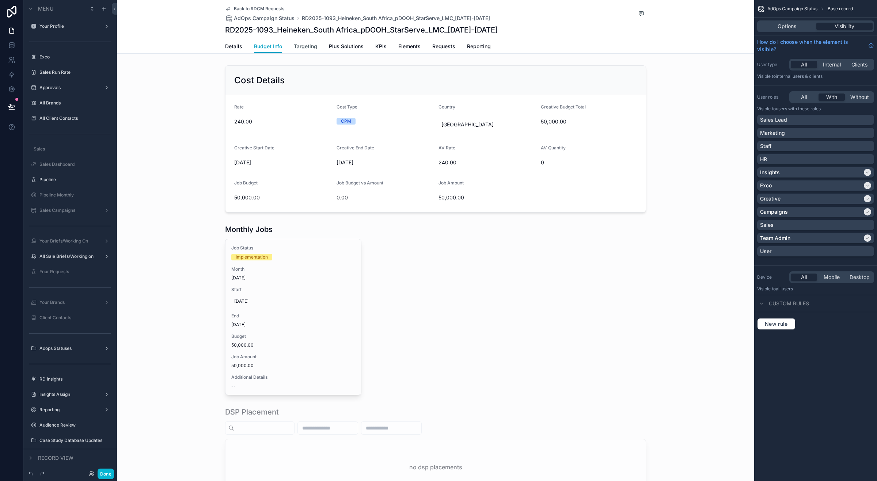
click at [304, 44] on span "Targeting" at bounding box center [305, 46] width 23 height 7
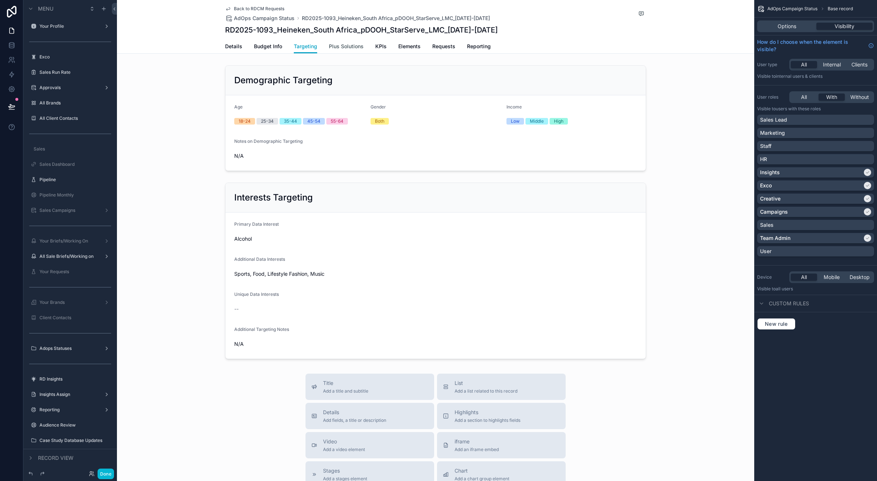
click at [337, 46] on span "Plus Solutions" at bounding box center [346, 46] width 35 height 7
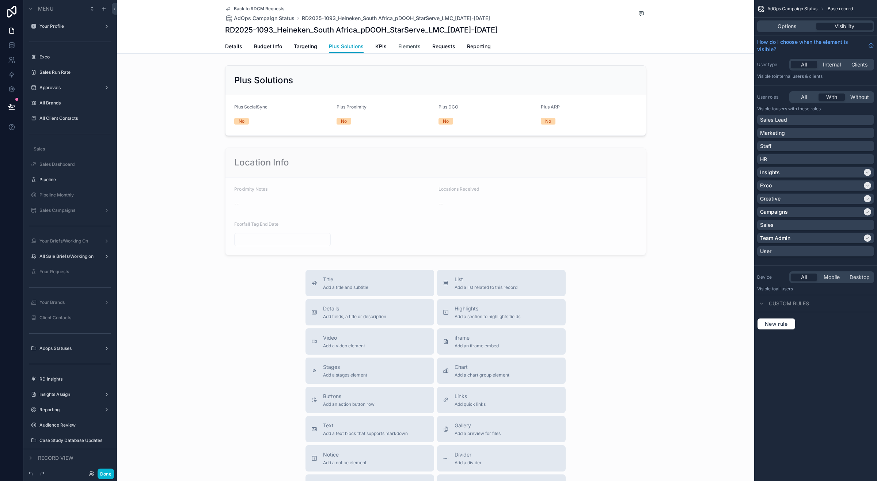
click at [408, 46] on span "Elements" at bounding box center [409, 46] width 22 height 7
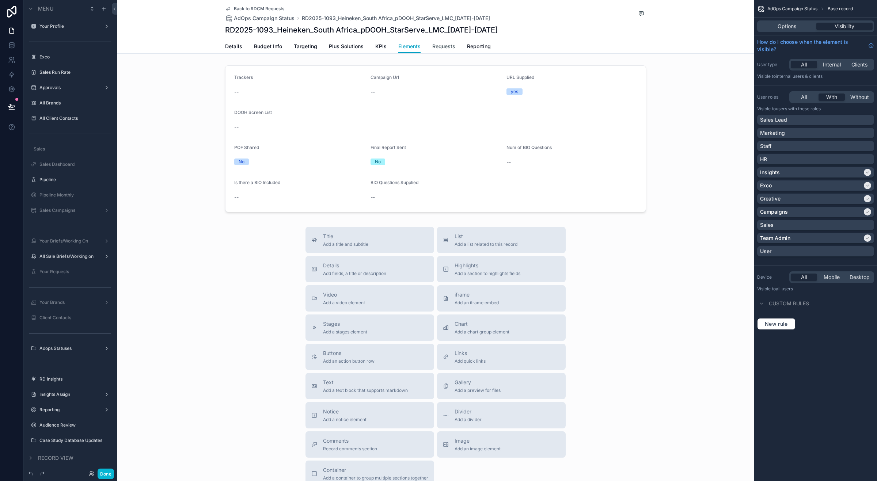
click at [435, 48] on span "Requests" at bounding box center [443, 46] width 23 height 7
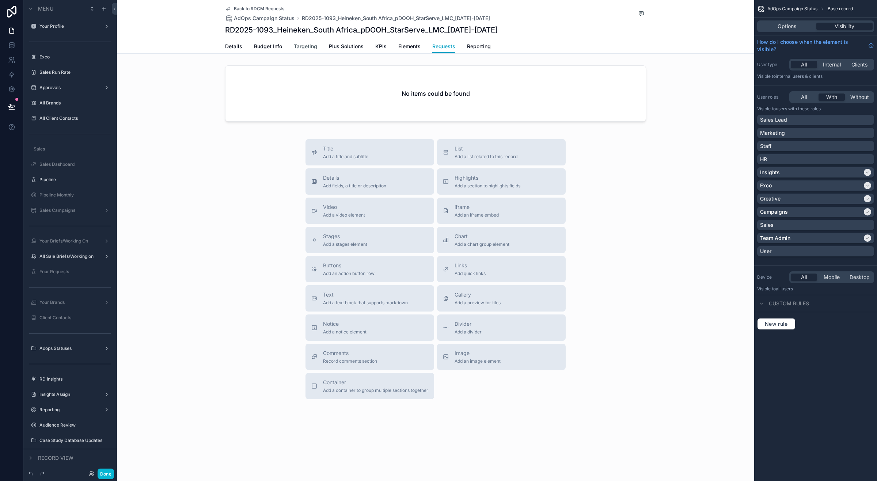
click at [300, 46] on span "Targeting" at bounding box center [305, 46] width 23 height 7
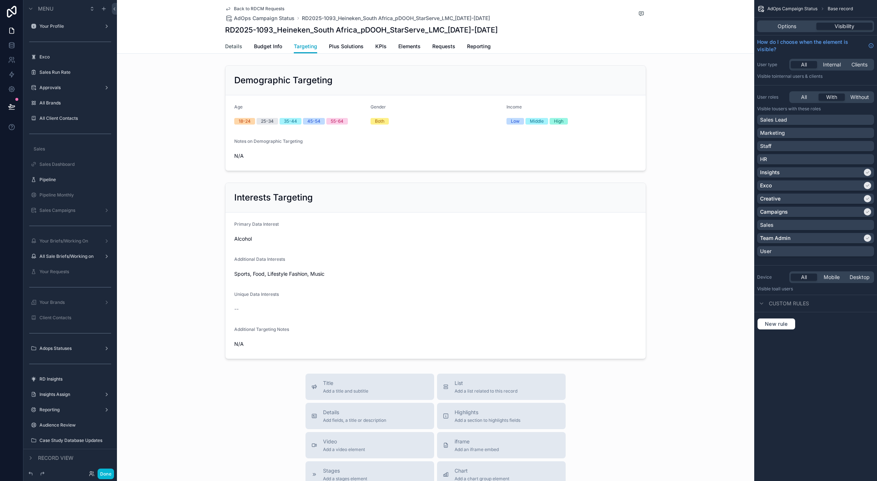
click at [229, 47] on span "Details" at bounding box center [233, 46] width 17 height 7
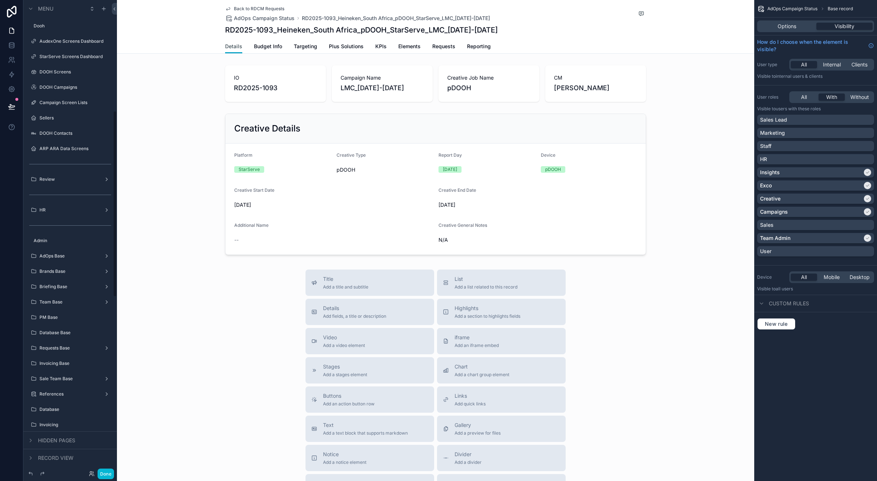
scroll to position [726, 0]
click at [333, 187] on div "scrollable content" at bounding box center [435, 184] width 637 height 147
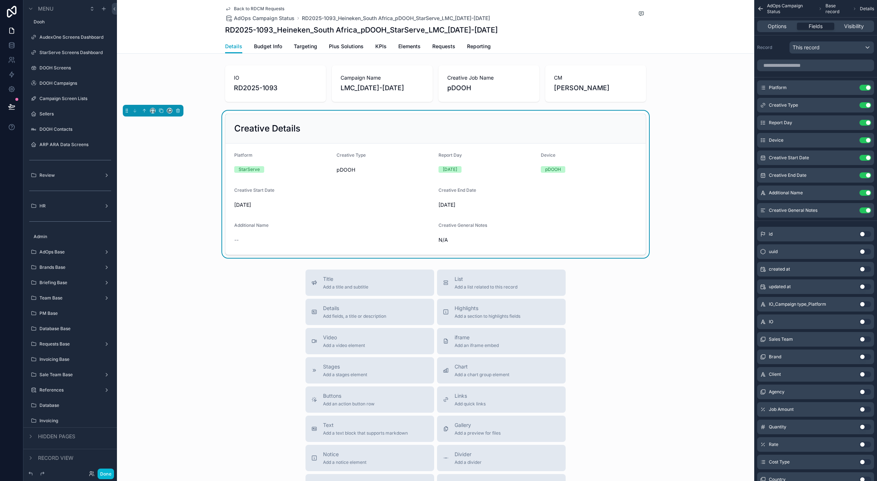
click at [256, 8] on span "Back to RDCM Requests" at bounding box center [259, 9] width 50 height 6
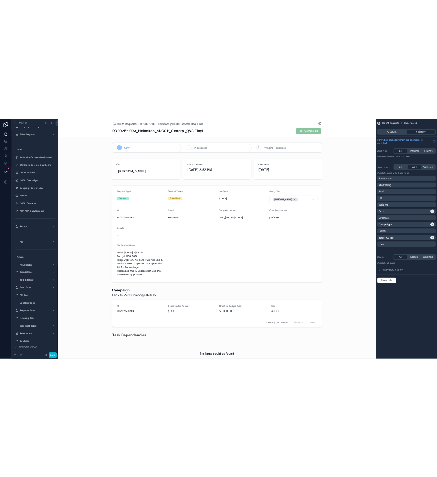
scroll to position [766, 0]
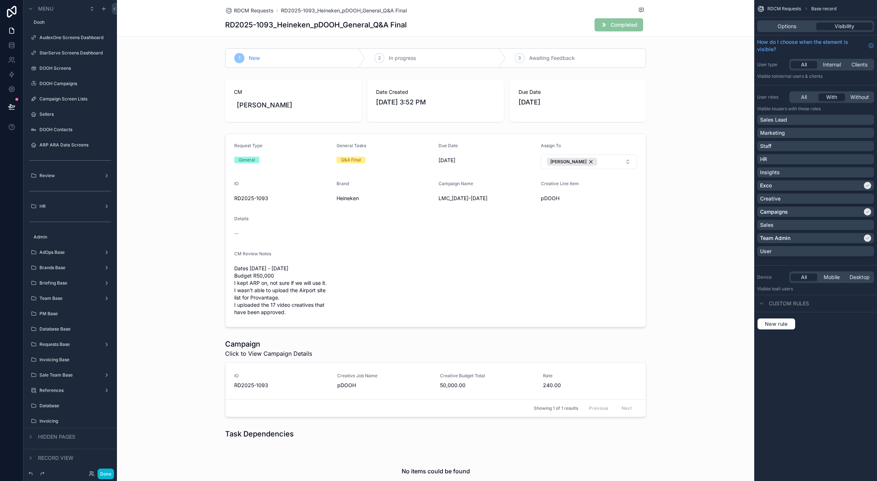
click at [552, 3] on div "RDCM Requests Base record" at bounding box center [815, 9] width 123 height 18
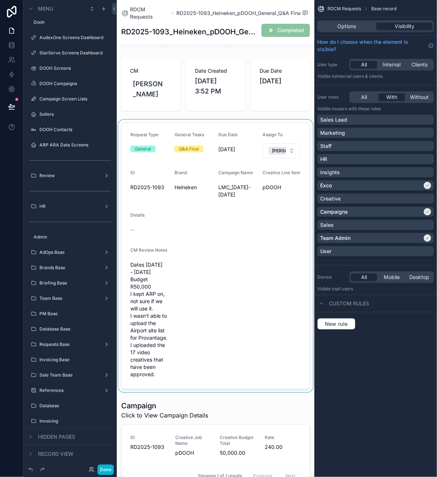
scroll to position [0, 0]
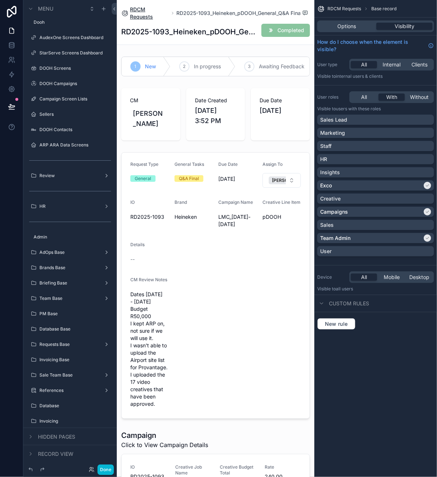
click at [135, 8] on span "RDCM Requests" at bounding box center [149, 13] width 39 height 15
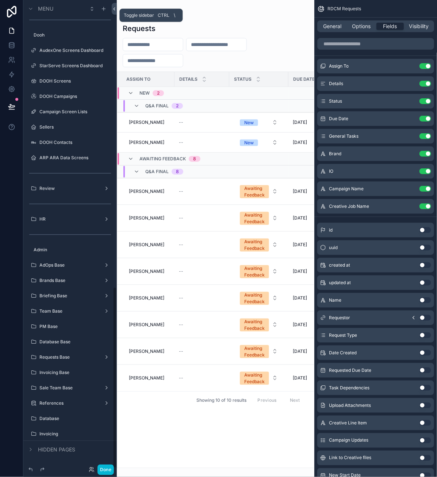
click at [116, 8] on icon at bounding box center [114, 8] width 5 height 5
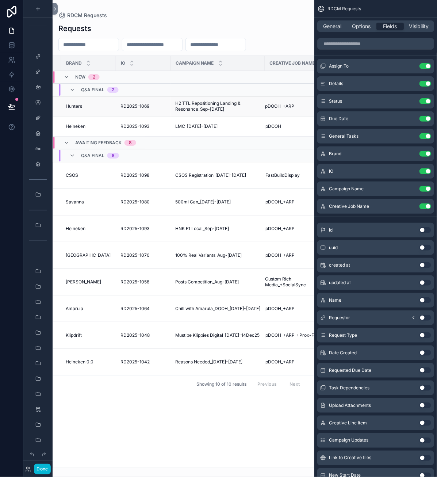
scroll to position [0, 308]
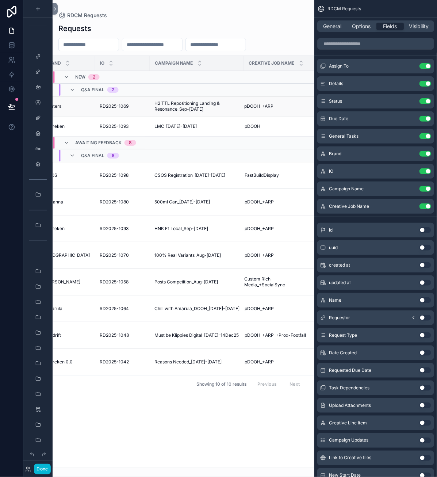
click at [197, 107] on span "H2 TTL Repositioning Landing & Resonance_Sep-[DATE]" at bounding box center [197, 106] width 85 height 12
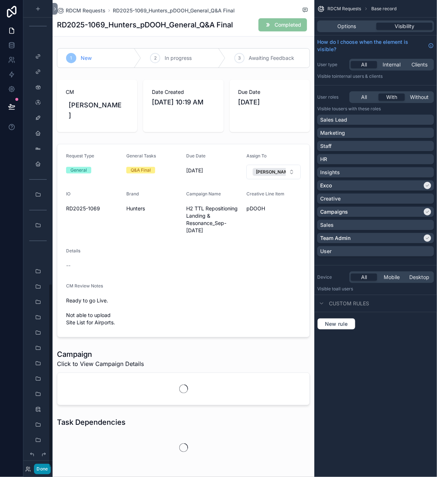
click at [43, 468] on button "Done" at bounding box center [42, 469] width 16 height 11
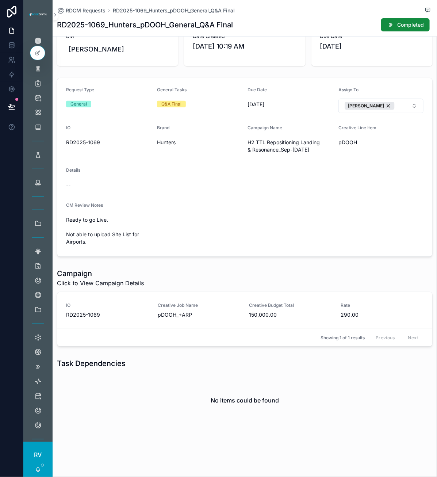
scroll to position [57, 0]
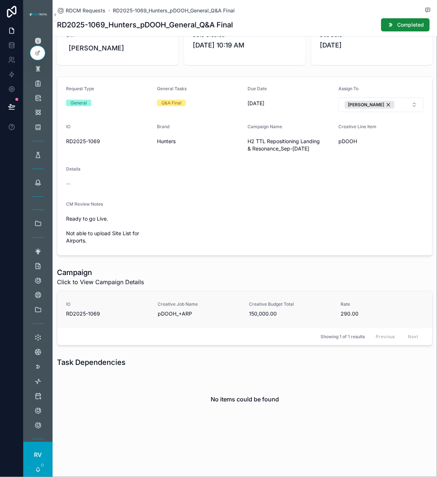
click at [192, 306] on span "Creative Job Name" at bounding box center [199, 304] width 83 height 6
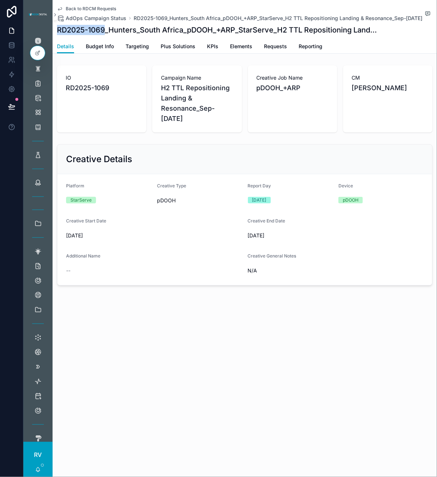
drag, startPoint x: 57, startPoint y: 35, endPoint x: 103, endPoint y: 36, distance: 46.0
click at [103, 35] on h1 "RD2025-1069_Hunters_South Africa_pDOOH_+ARP_StarServe_H2 TTL Repositioning Land…" at bounding box center [217, 30] width 321 height 10
copy h1 "RD2025-1069"
